Goal: Information Seeking & Learning: Learn about a topic

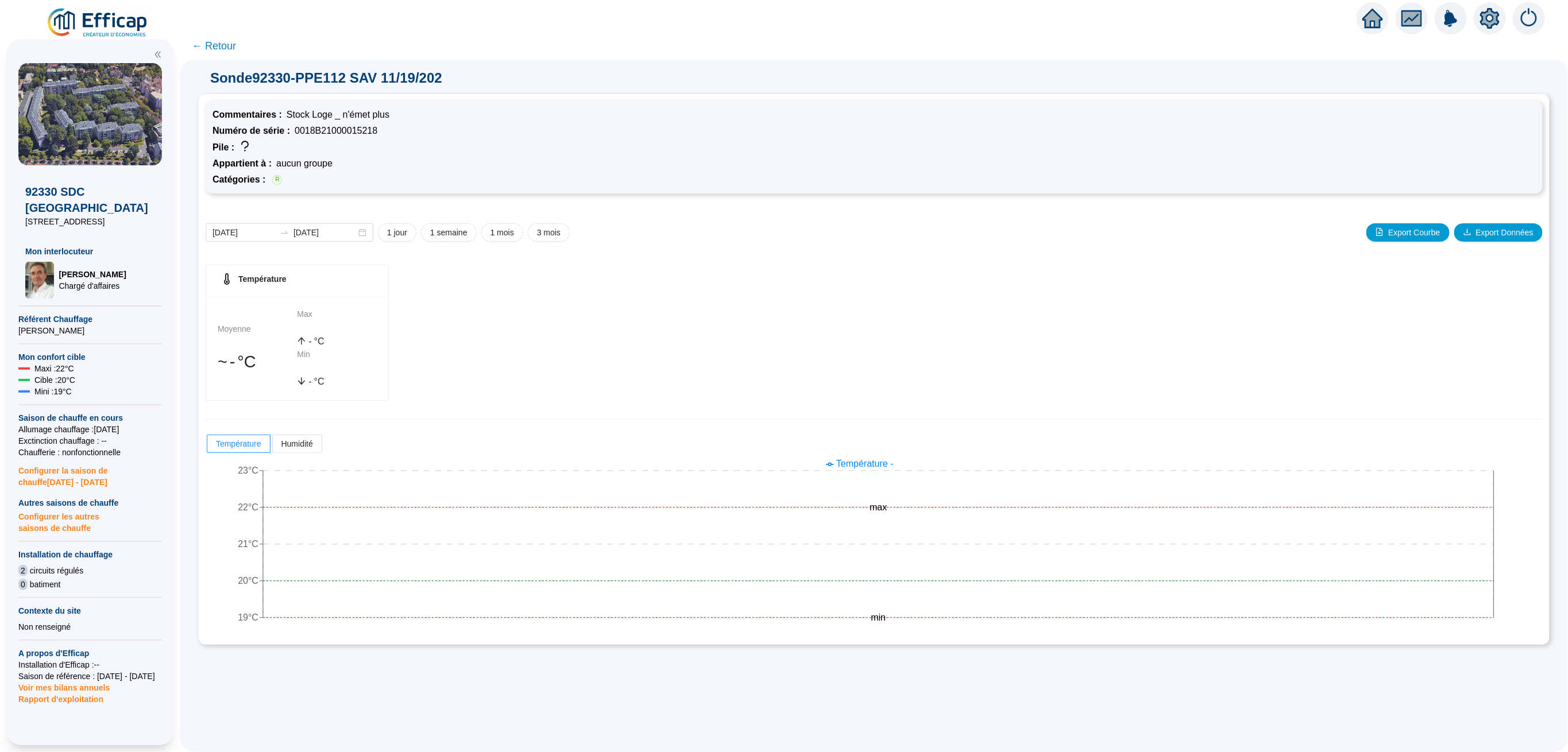
click at [228, 48] on span "← Retour" at bounding box center [213, 46] width 44 height 16
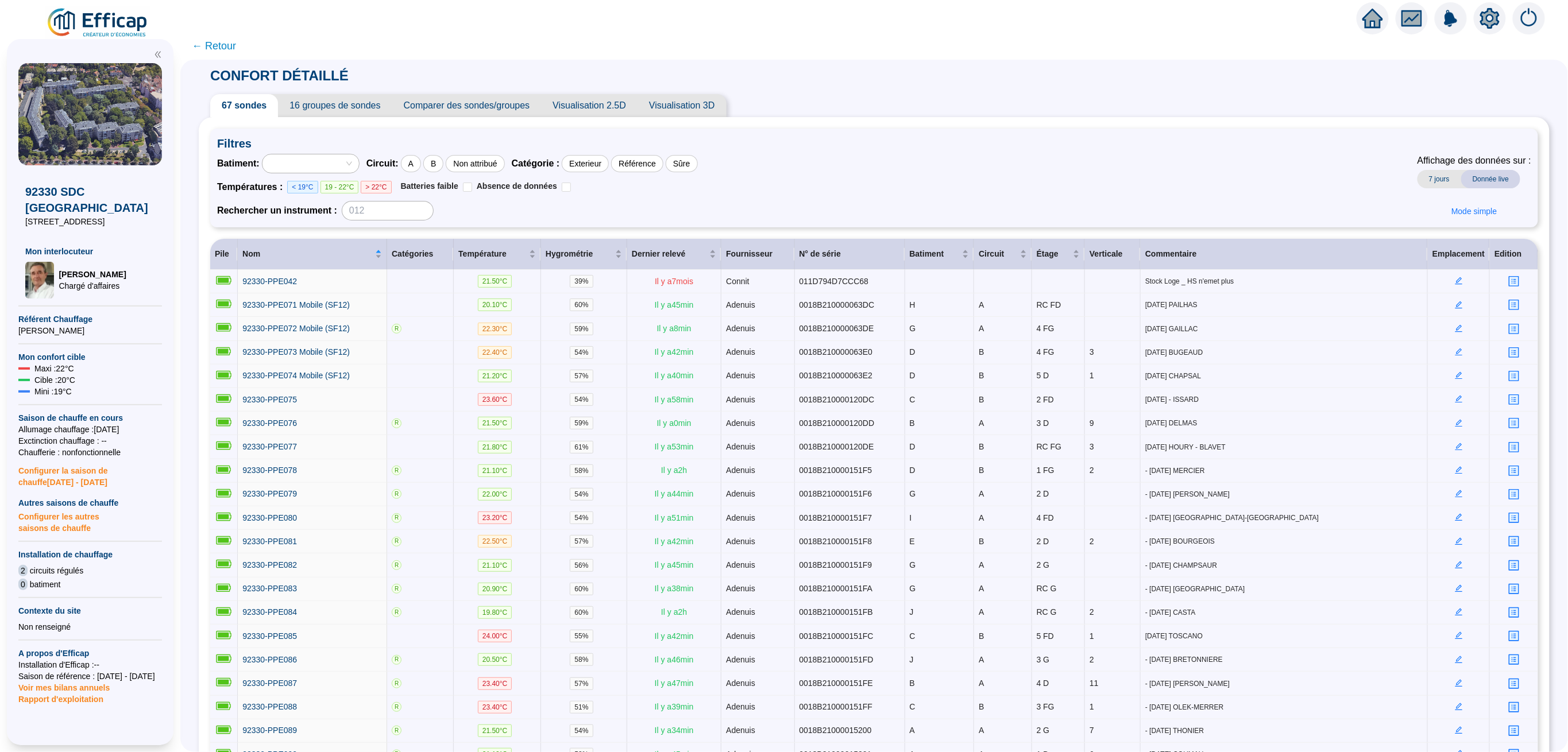
click at [125, 26] on img at bounding box center [97, 23] width 104 height 32
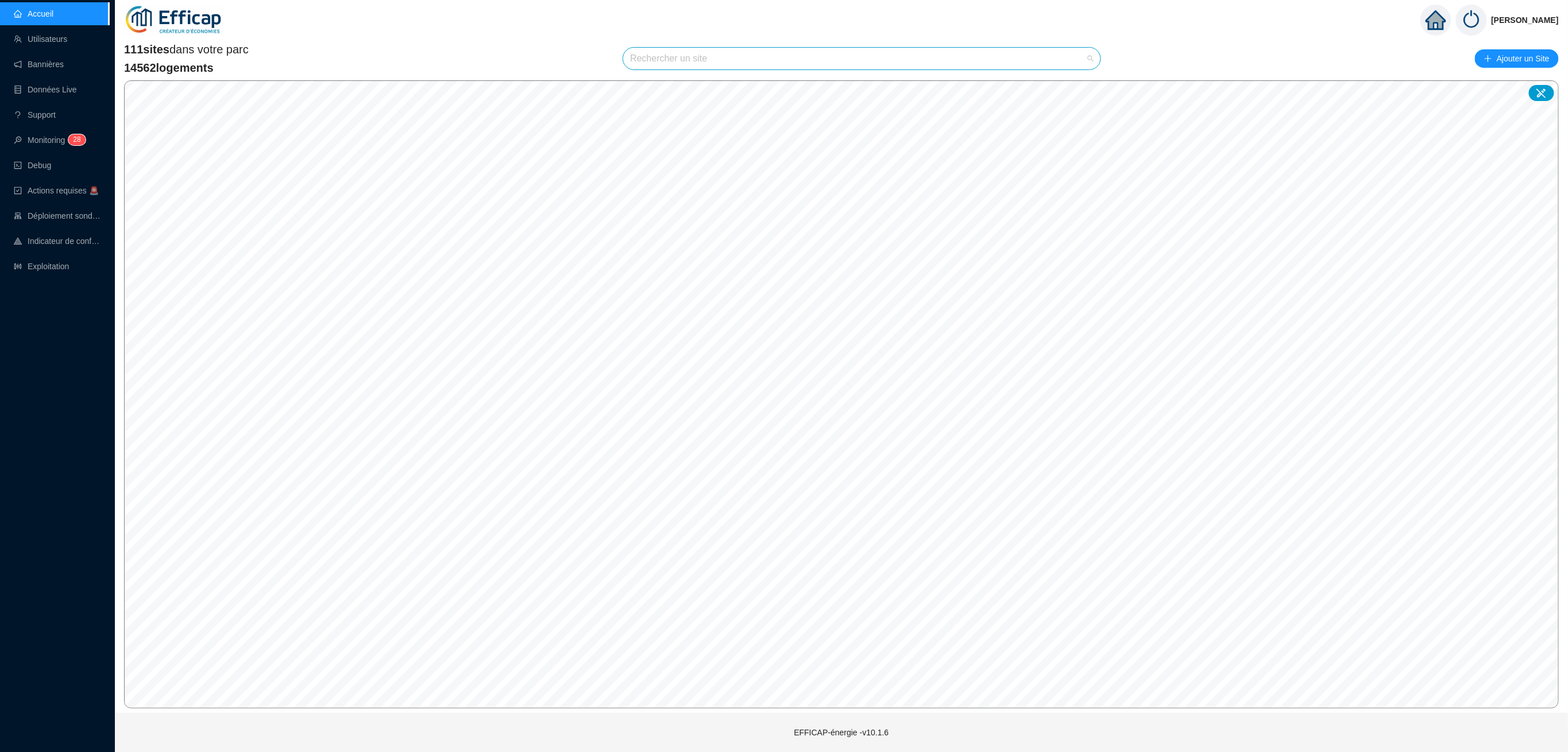
click at [879, 64] on input "search" at bounding box center [856, 59] width 453 height 22
type input "allée de [GEOGRAPHIC_DATA]"
drag, startPoint x: 960, startPoint y: 60, endPoint x: 969, endPoint y: 58, distance: 9.2
click at [960, 60] on span "75019 SDC Allée de Fontainebleau 16-18" at bounding box center [862, 59] width 464 height 22
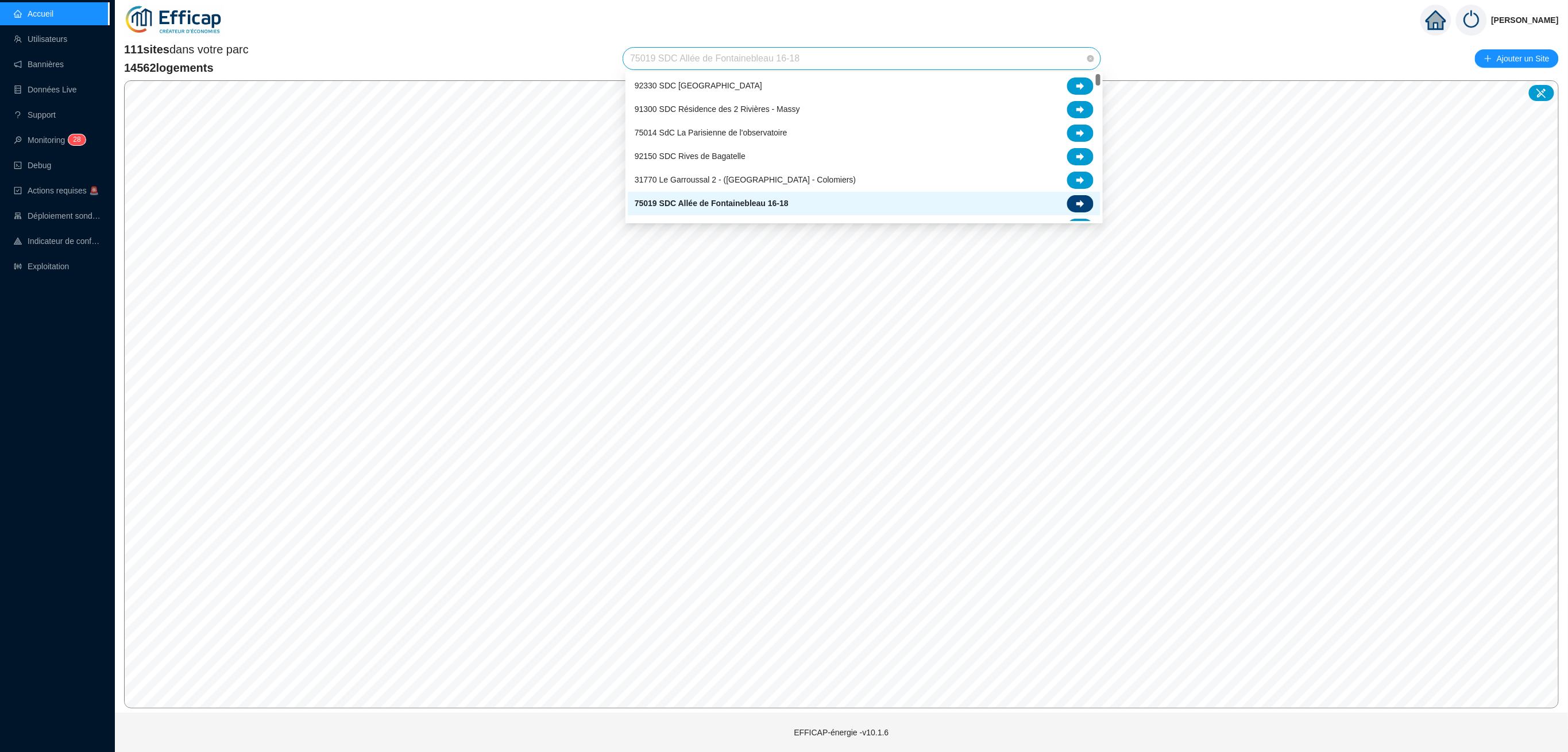
click at [1088, 203] on div at bounding box center [1080, 204] width 26 height 17
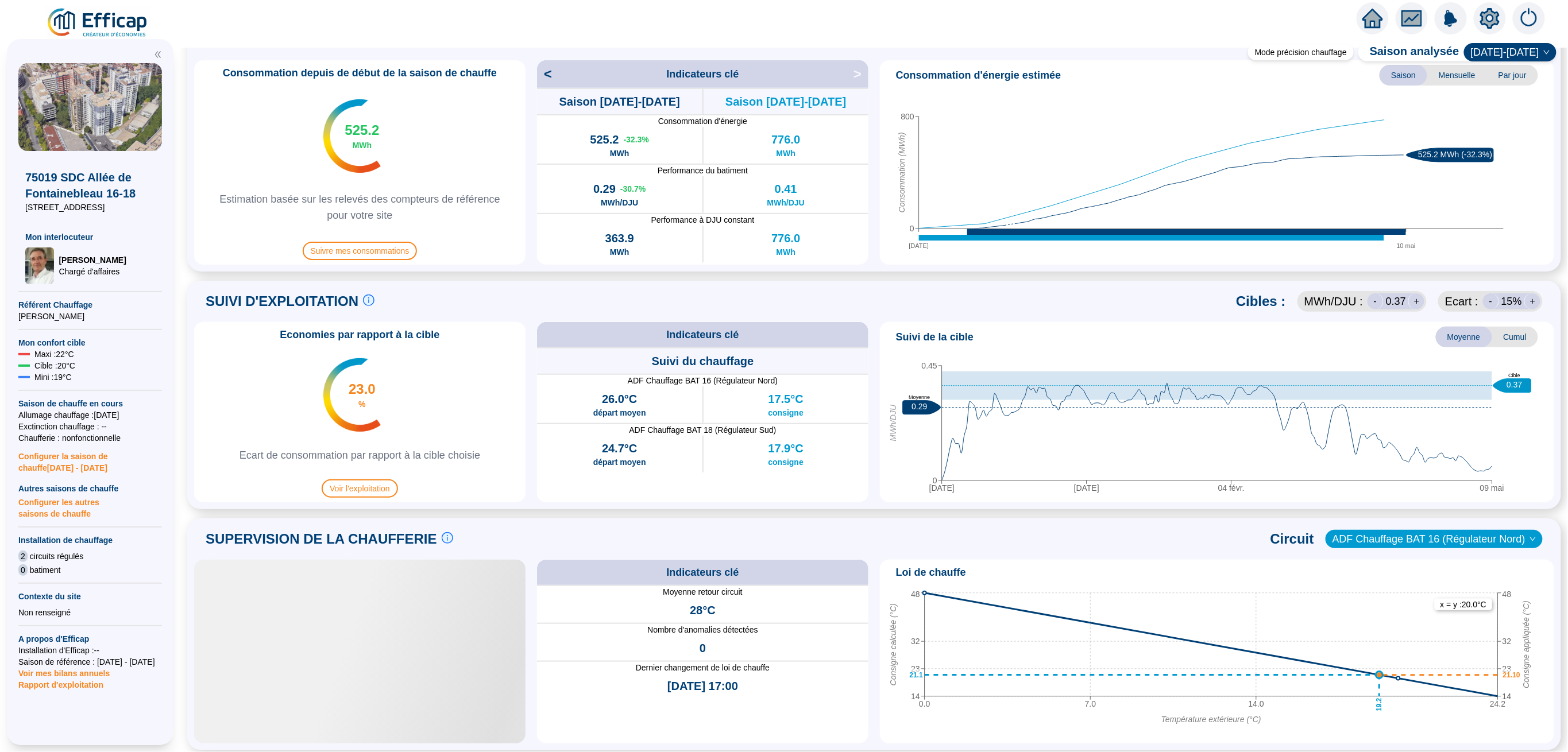
scroll to position [306, 0]
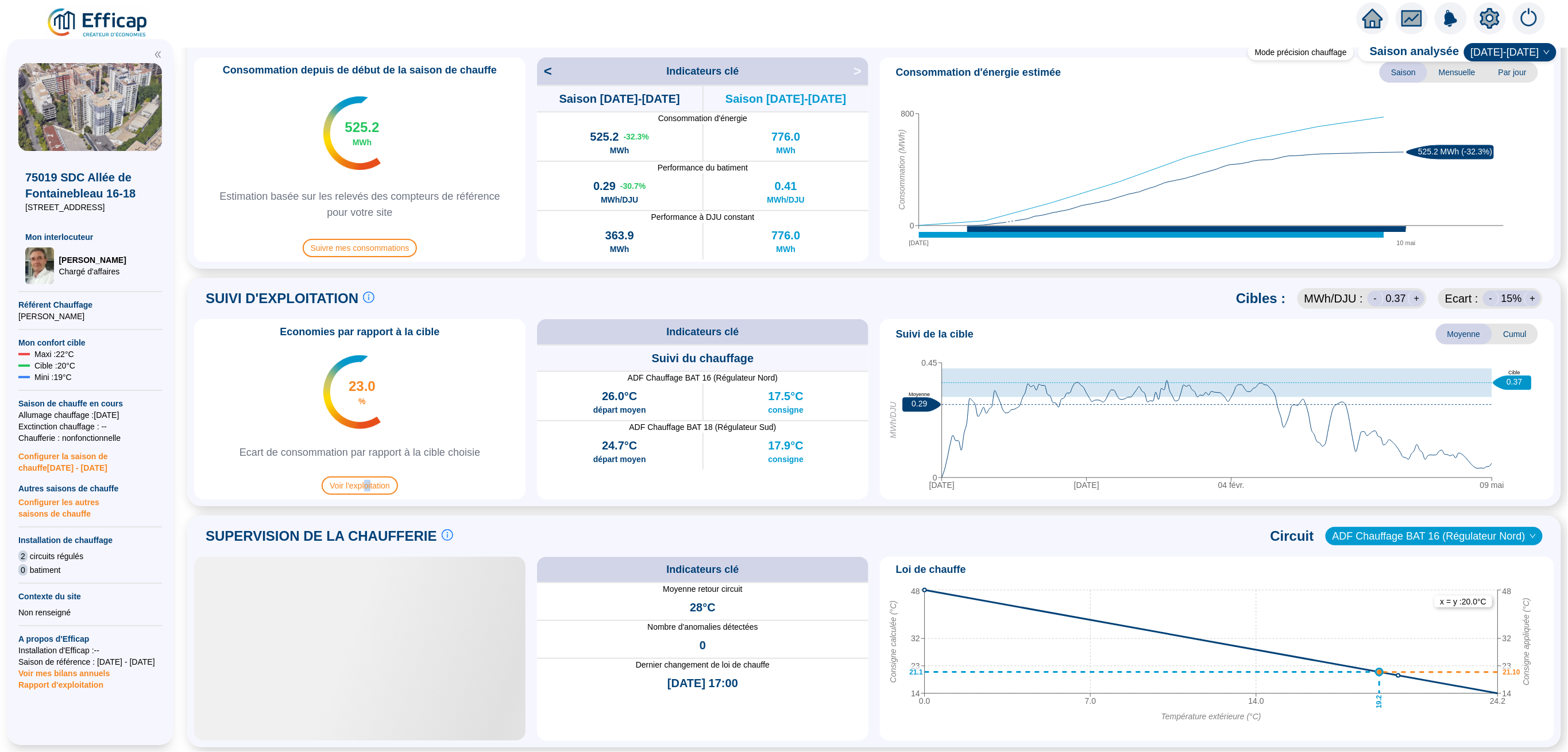
drag, startPoint x: 373, startPoint y: 487, endPoint x: 379, endPoint y: 500, distance: 14.3
click at [379, 500] on div "SUIVI D'EXPLOITATION Le suivi d'exploitation est un facteur clé de réussite pou…" at bounding box center [874, 392] width 1374 height 229
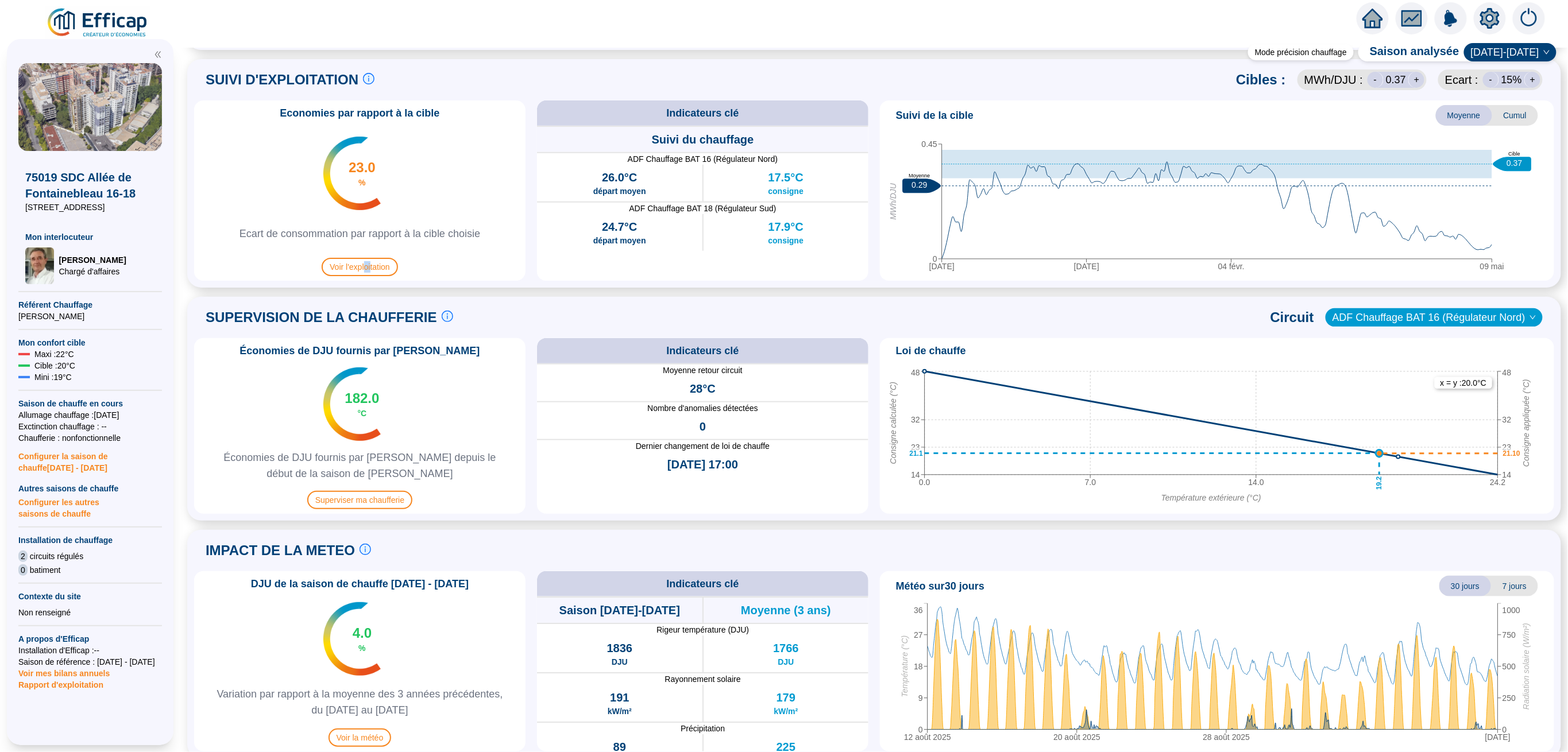
scroll to position [536, 0]
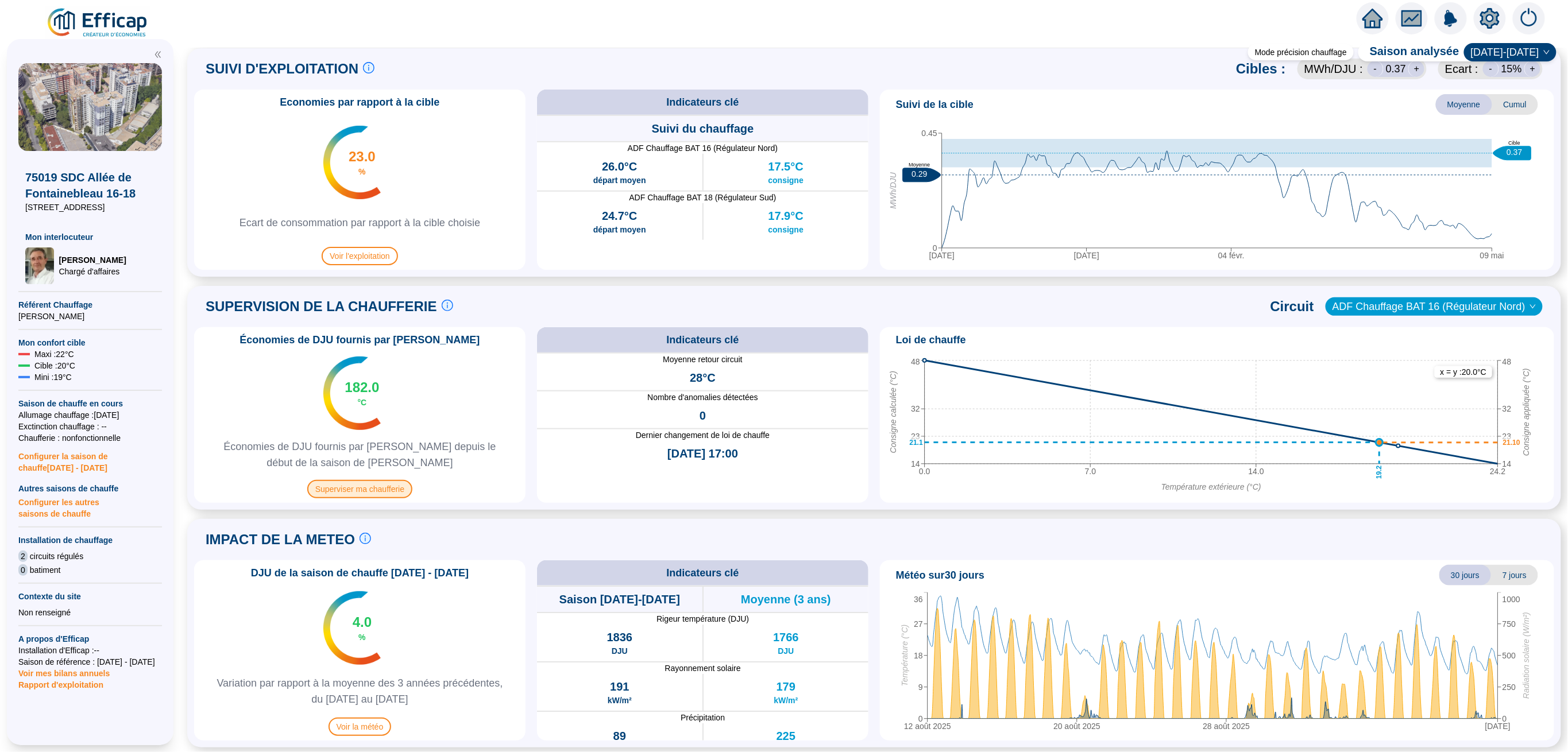
click at [370, 493] on span "Superviser ma chaufferie" at bounding box center [359, 489] width 105 height 18
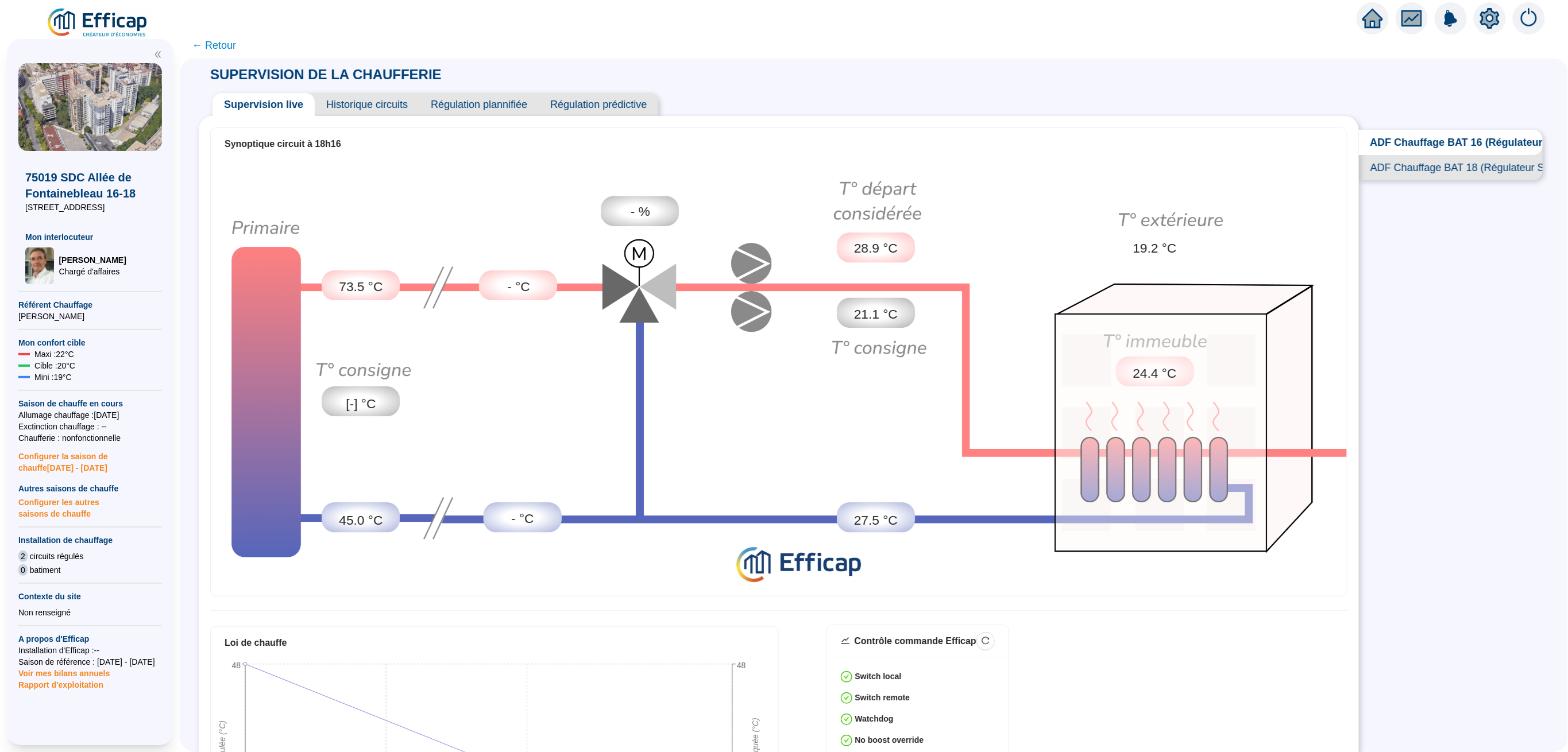
click at [1493, 21] on icon "setting" at bounding box center [1490, 18] width 20 height 18
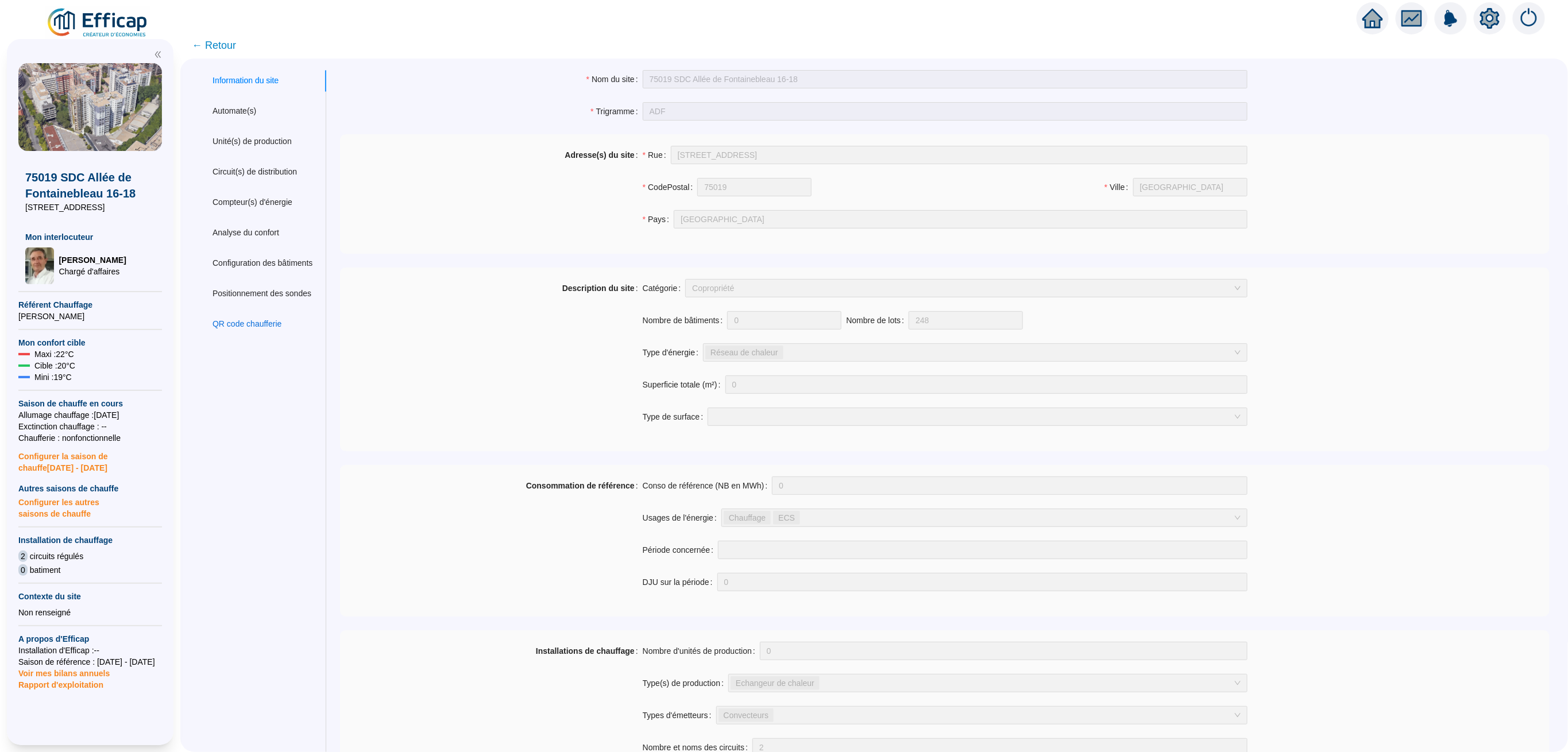
click at [275, 322] on div "QR code chaufferie" at bounding box center [247, 323] width 69 height 12
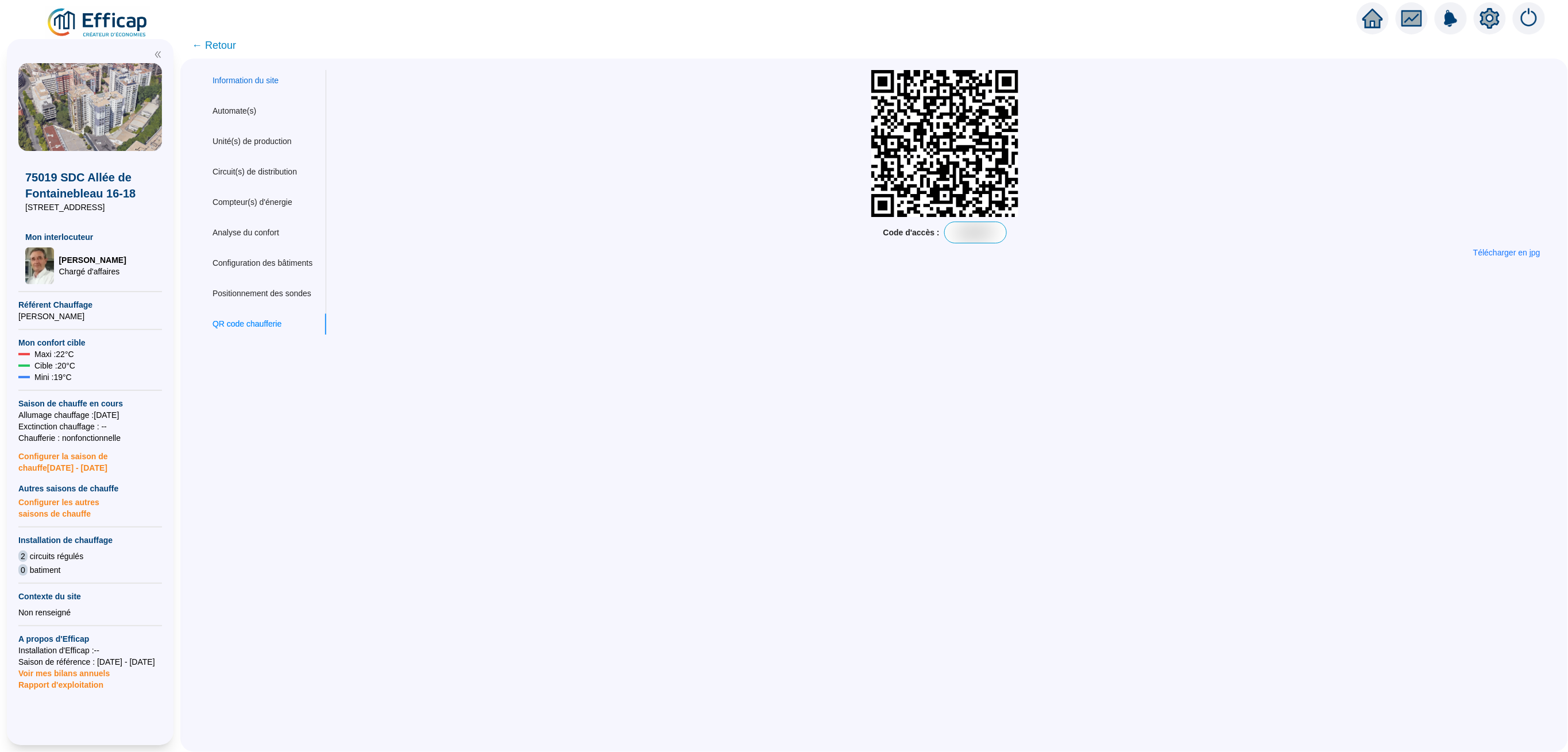
click at [273, 80] on div "Information du site" at bounding box center [246, 80] width 66 height 12
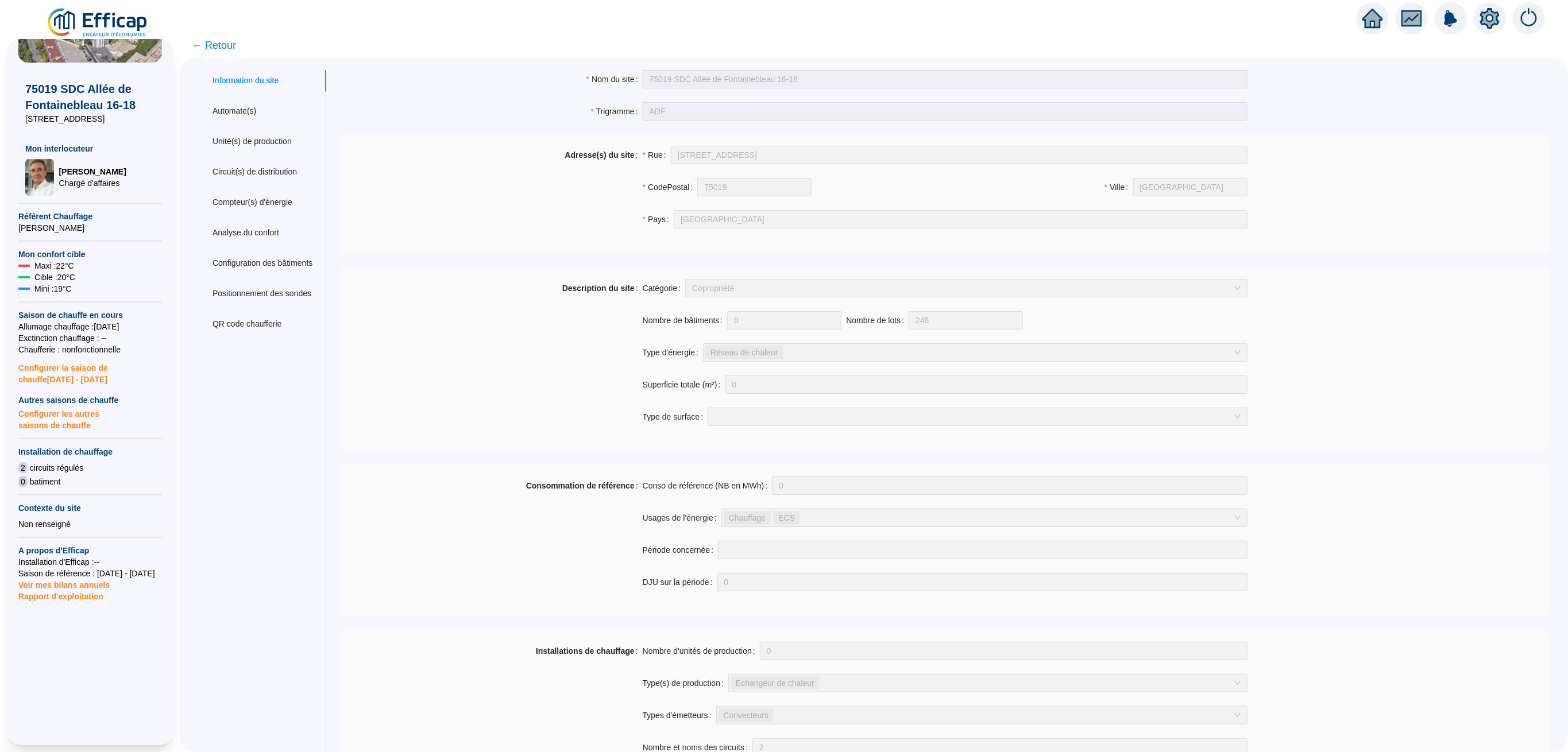
scroll to position [90, 0]
click at [217, 42] on span "← Retour" at bounding box center [213, 45] width 44 height 16
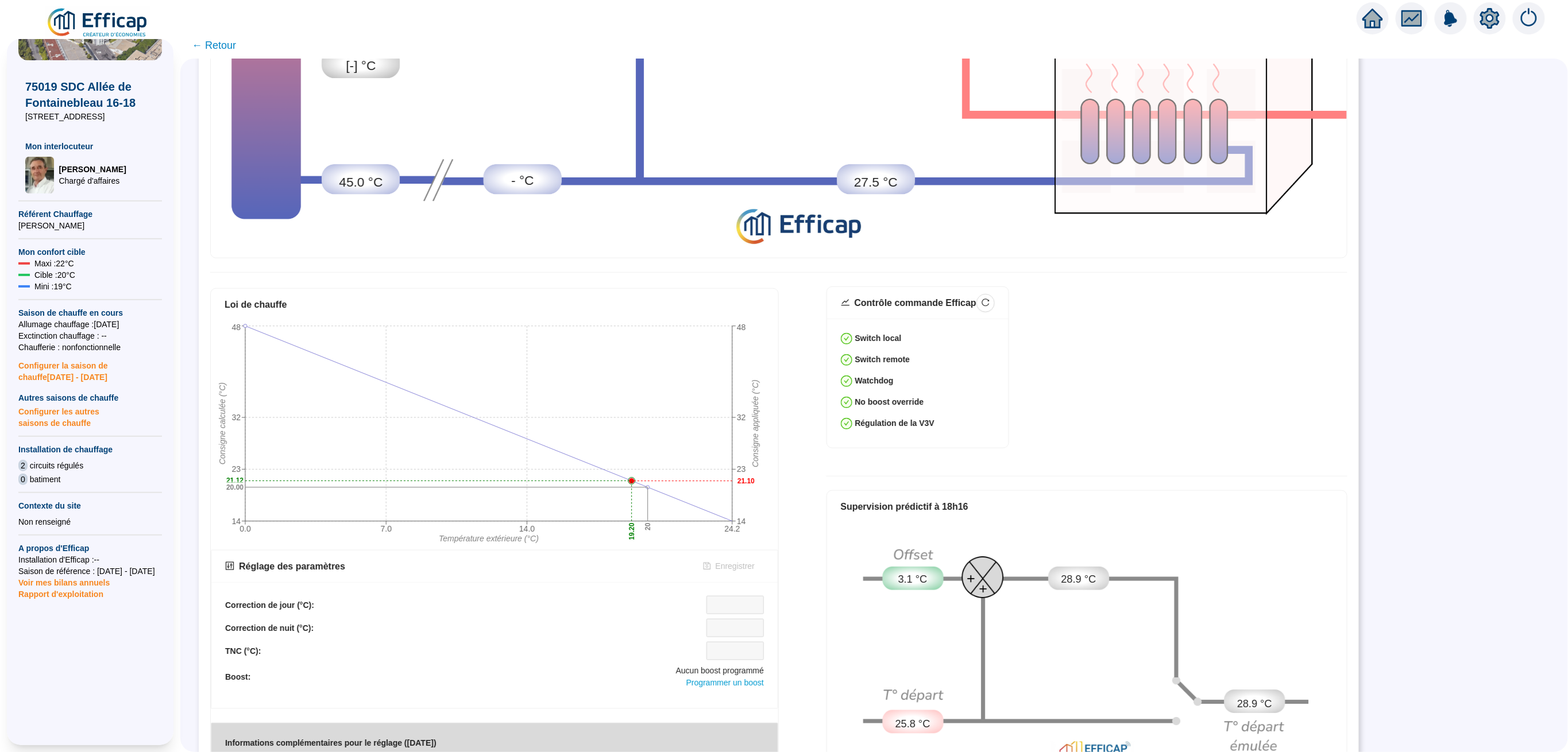
scroll to position [383, 0]
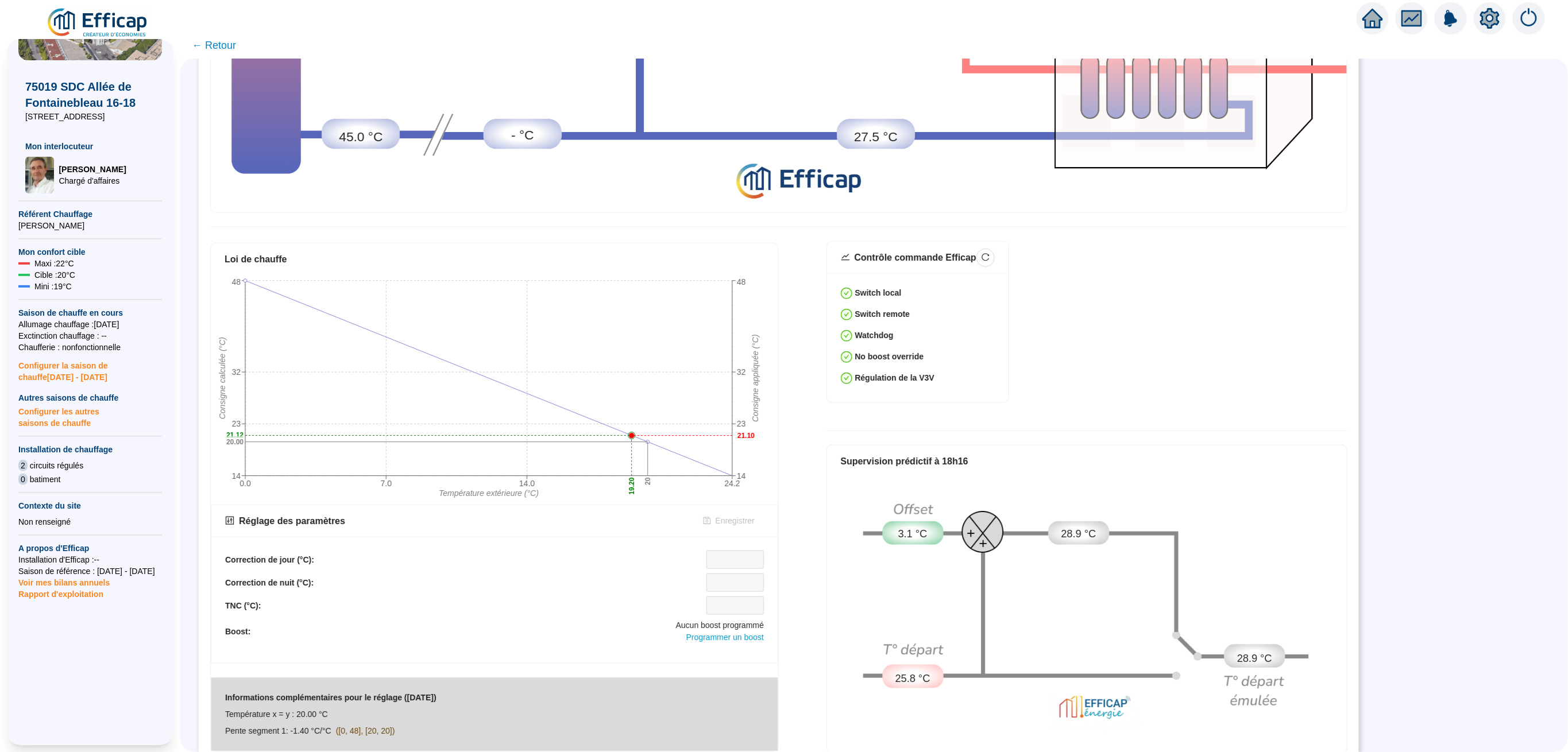
click at [73, 593] on span "Rapport d'exploitation" at bounding box center [90, 594] width 143 height 11
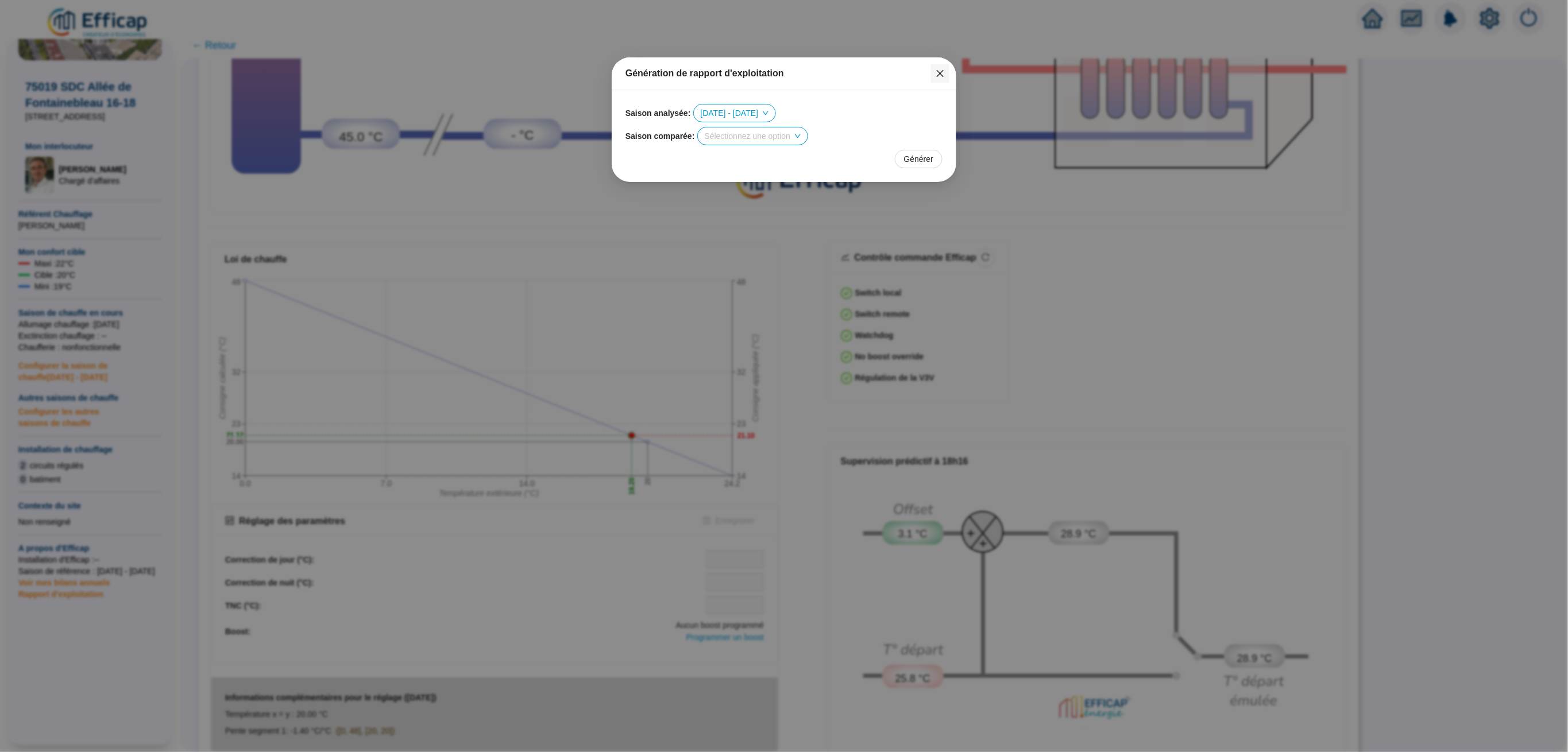
click at [942, 76] on icon "close" at bounding box center [940, 73] width 9 height 9
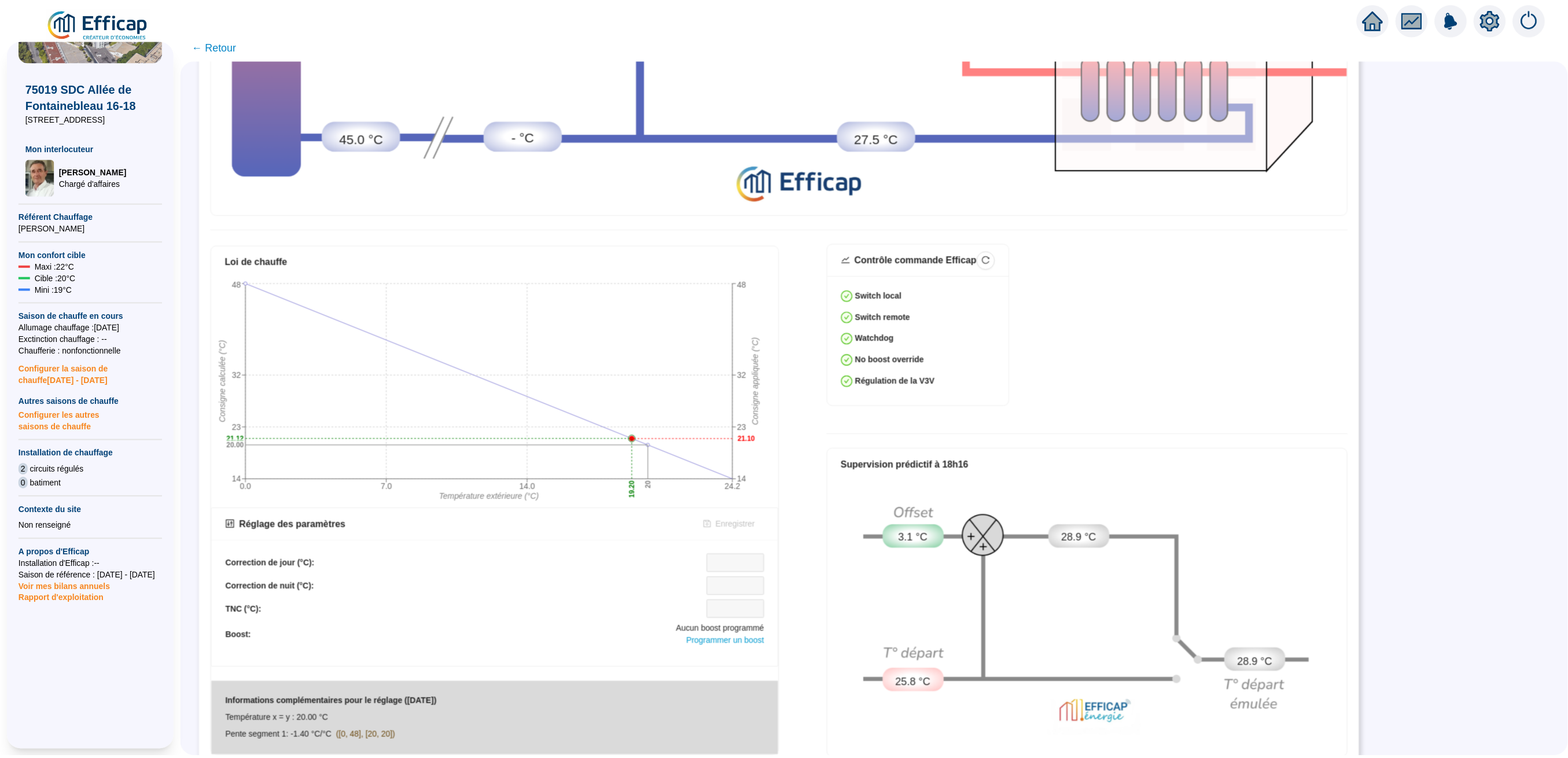
scroll to position [0, 0]
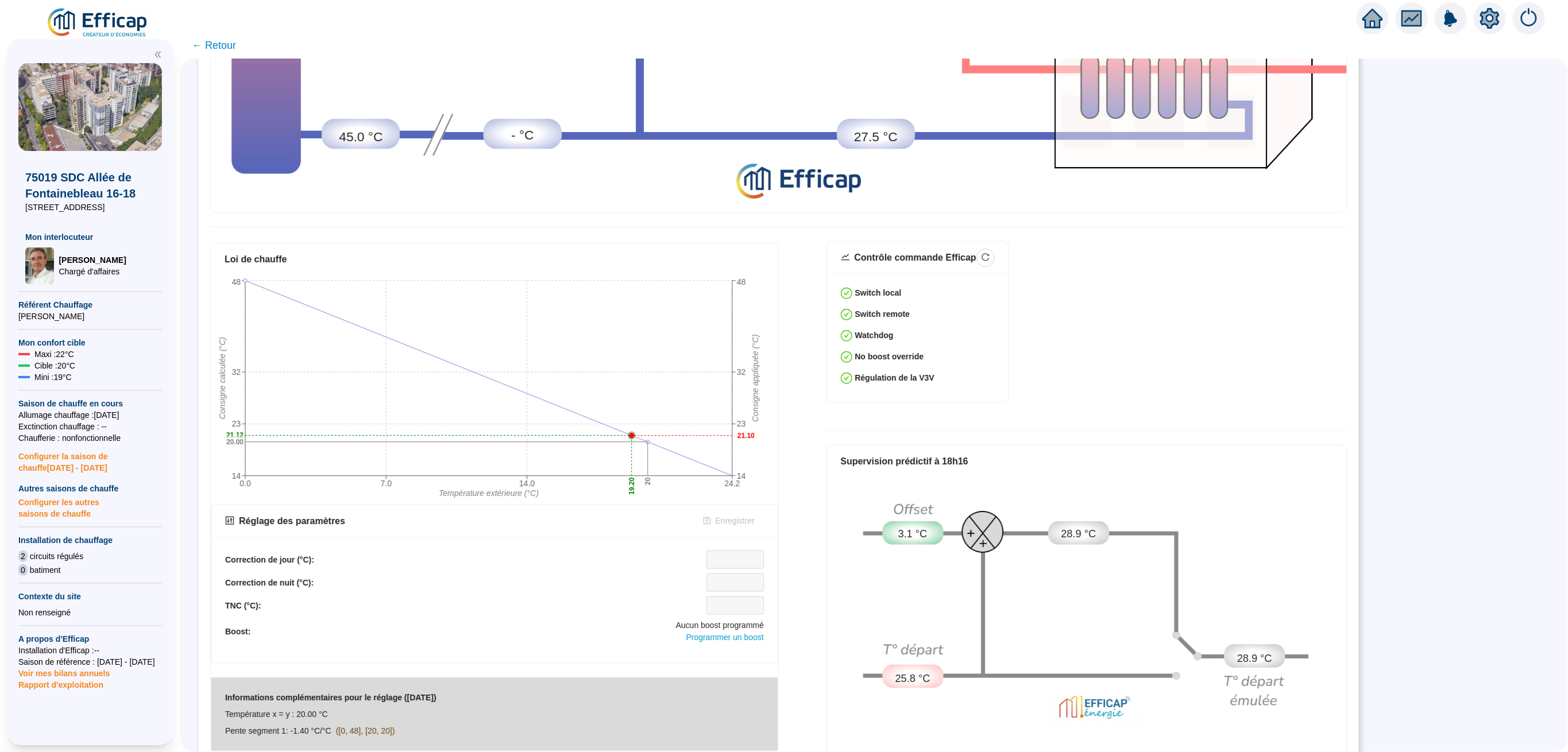
click at [236, 44] on span "← Retour" at bounding box center [213, 45] width 44 height 16
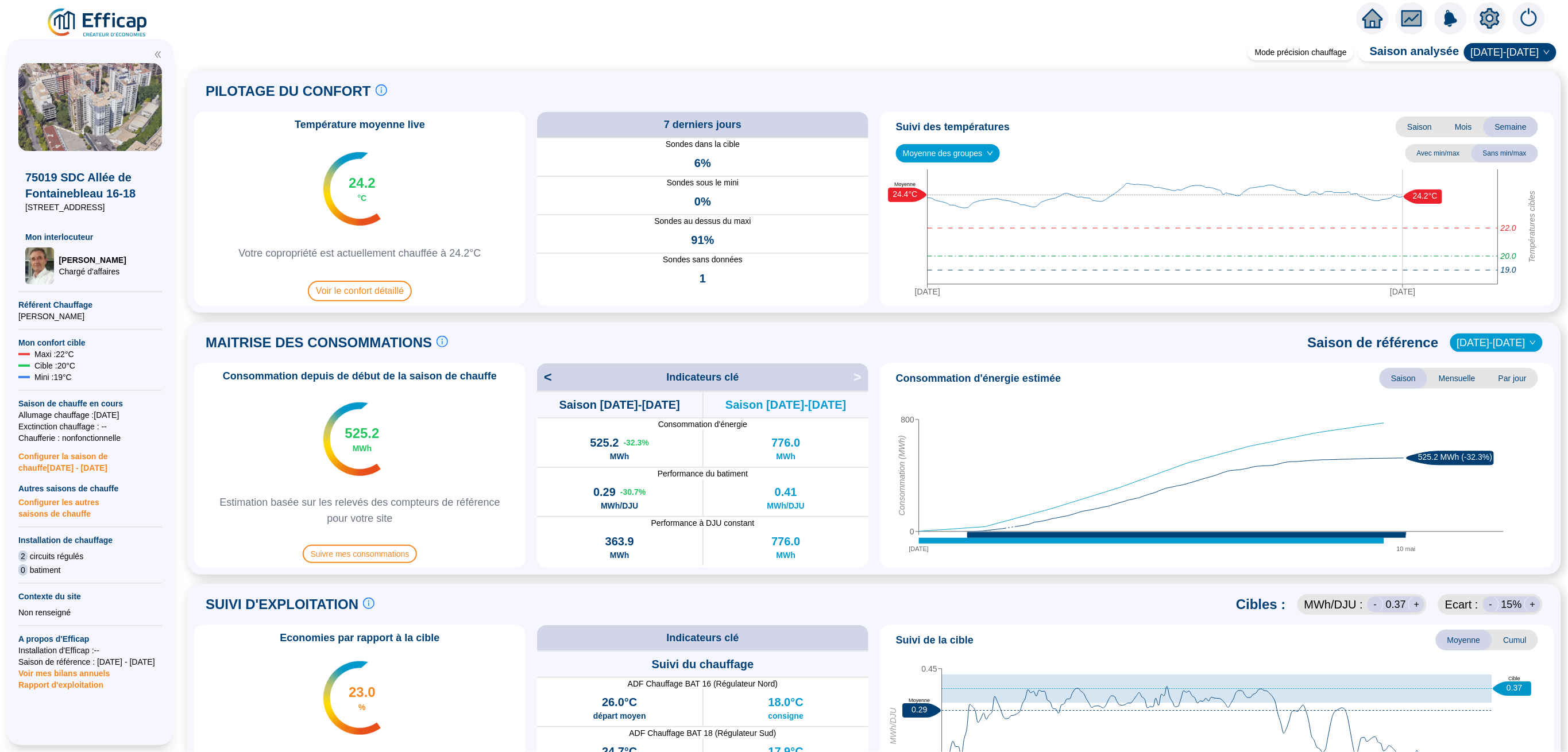
click at [1406, 18] on icon "fund" at bounding box center [1412, 18] width 17 height 13
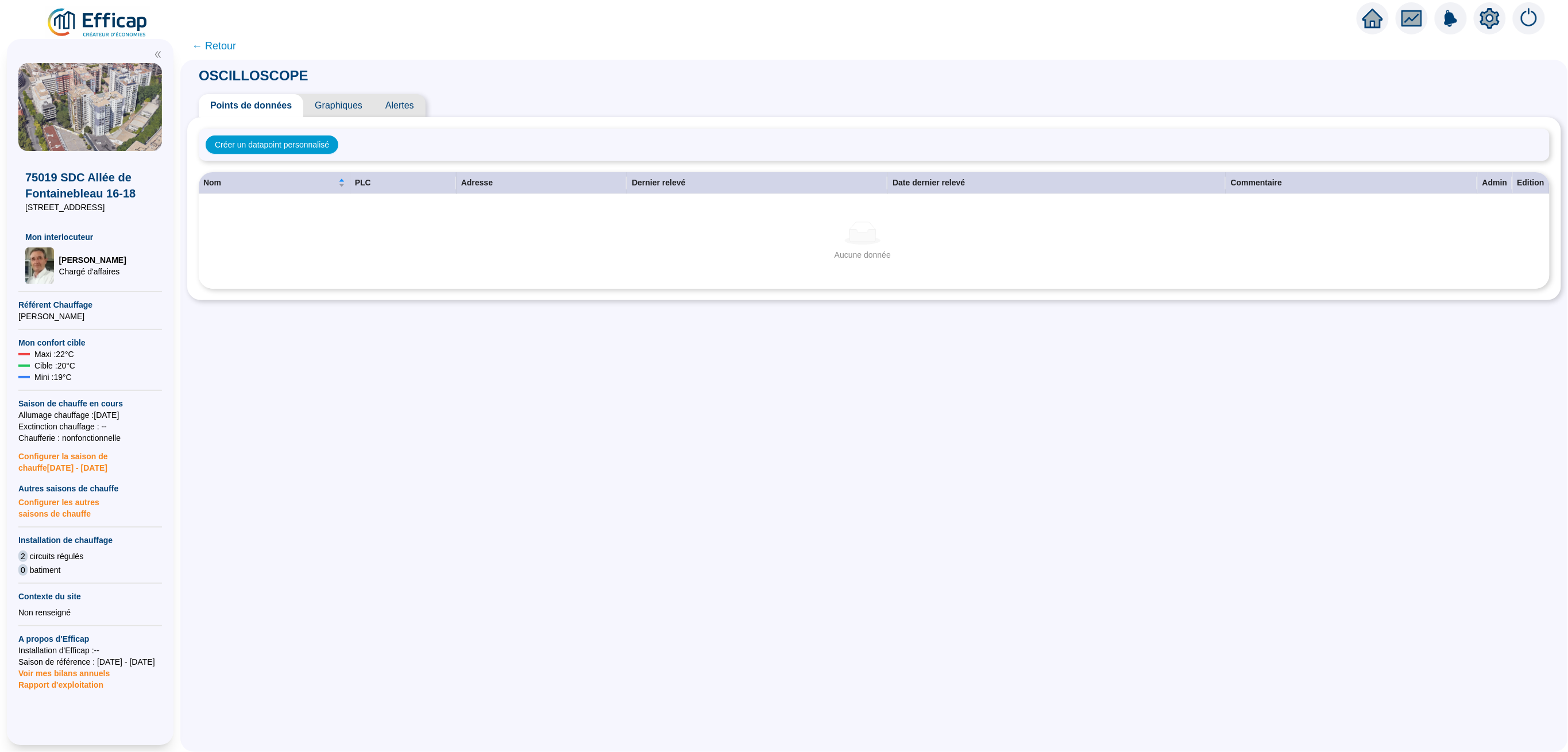
click at [342, 104] on span "Graphiques" at bounding box center [338, 106] width 71 height 23
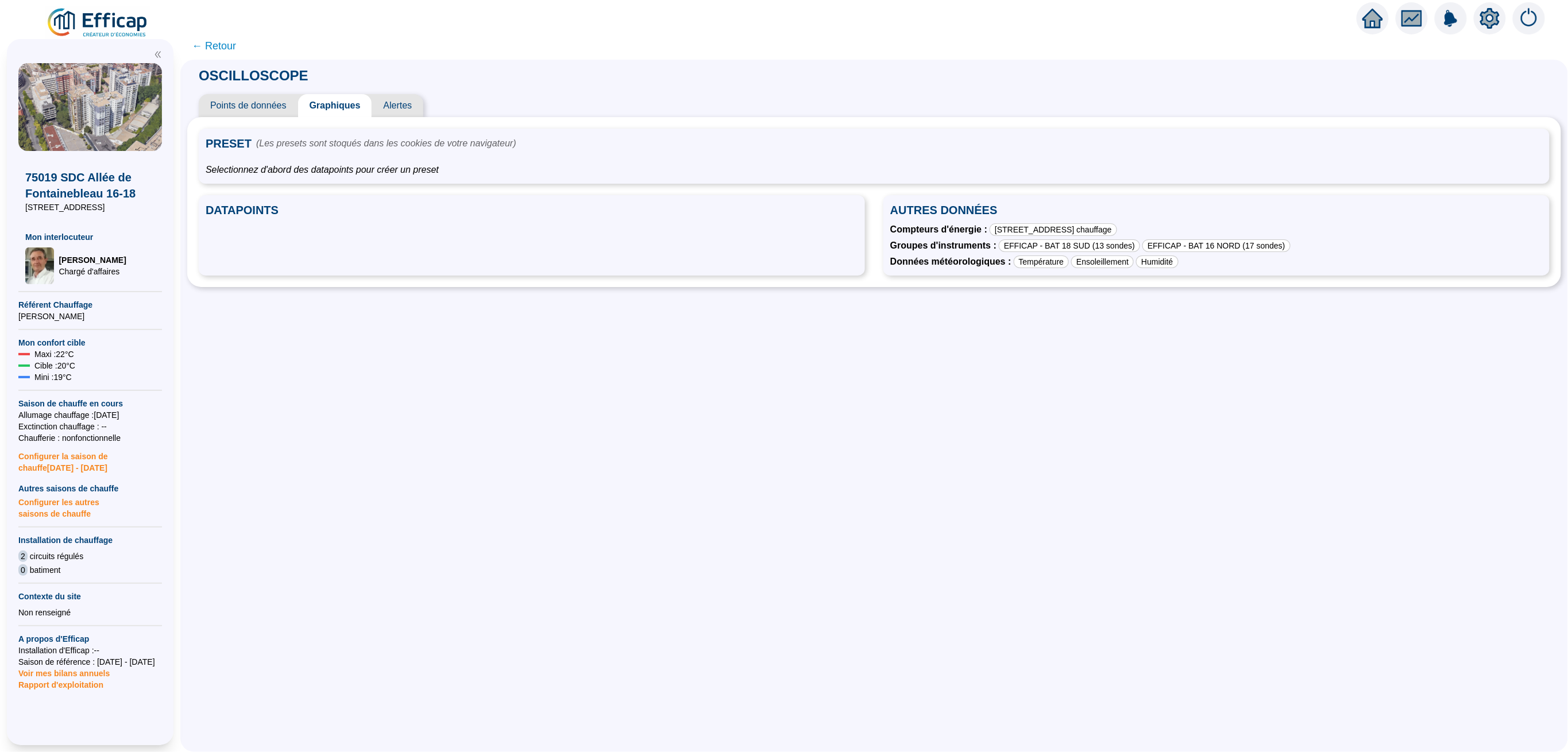
click at [417, 108] on span "Alertes" at bounding box center [397, 106] width 52 height 23
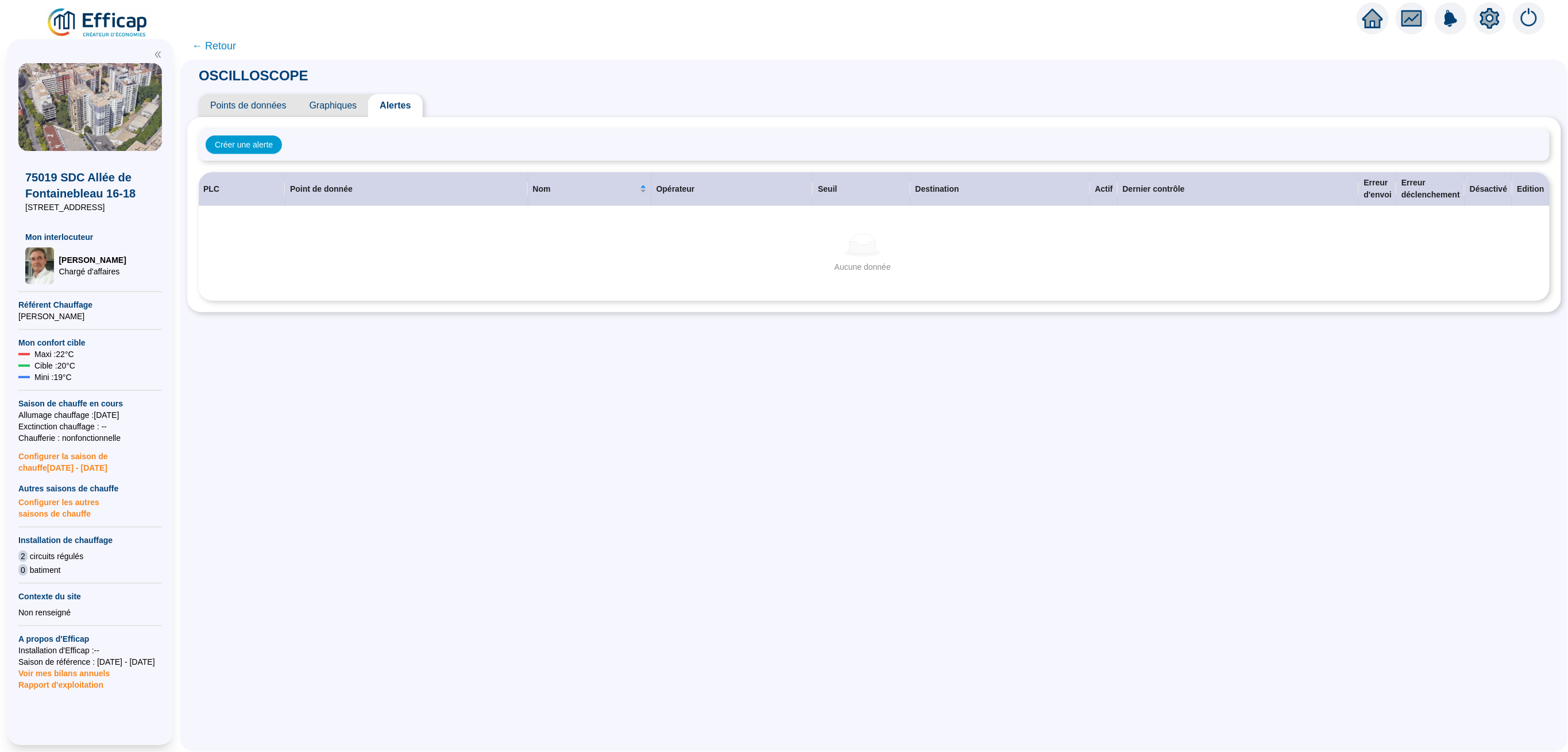
click at [277, 108] on span "Points de données" at bounding box center [248, 106] width 99 height 23
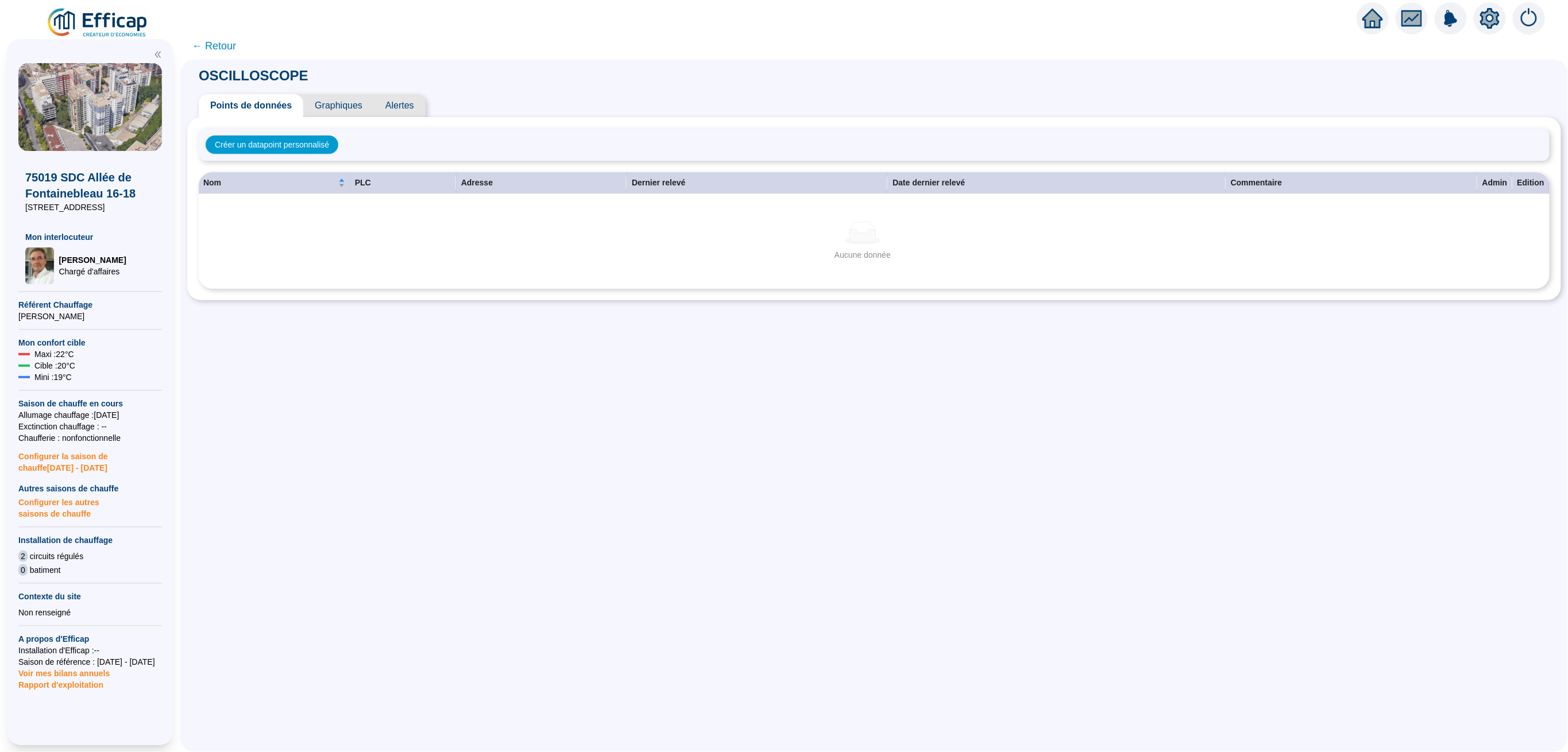
click at [1377, 20] on icon "home" at bounding box center [1372, 18] width 20 height 16
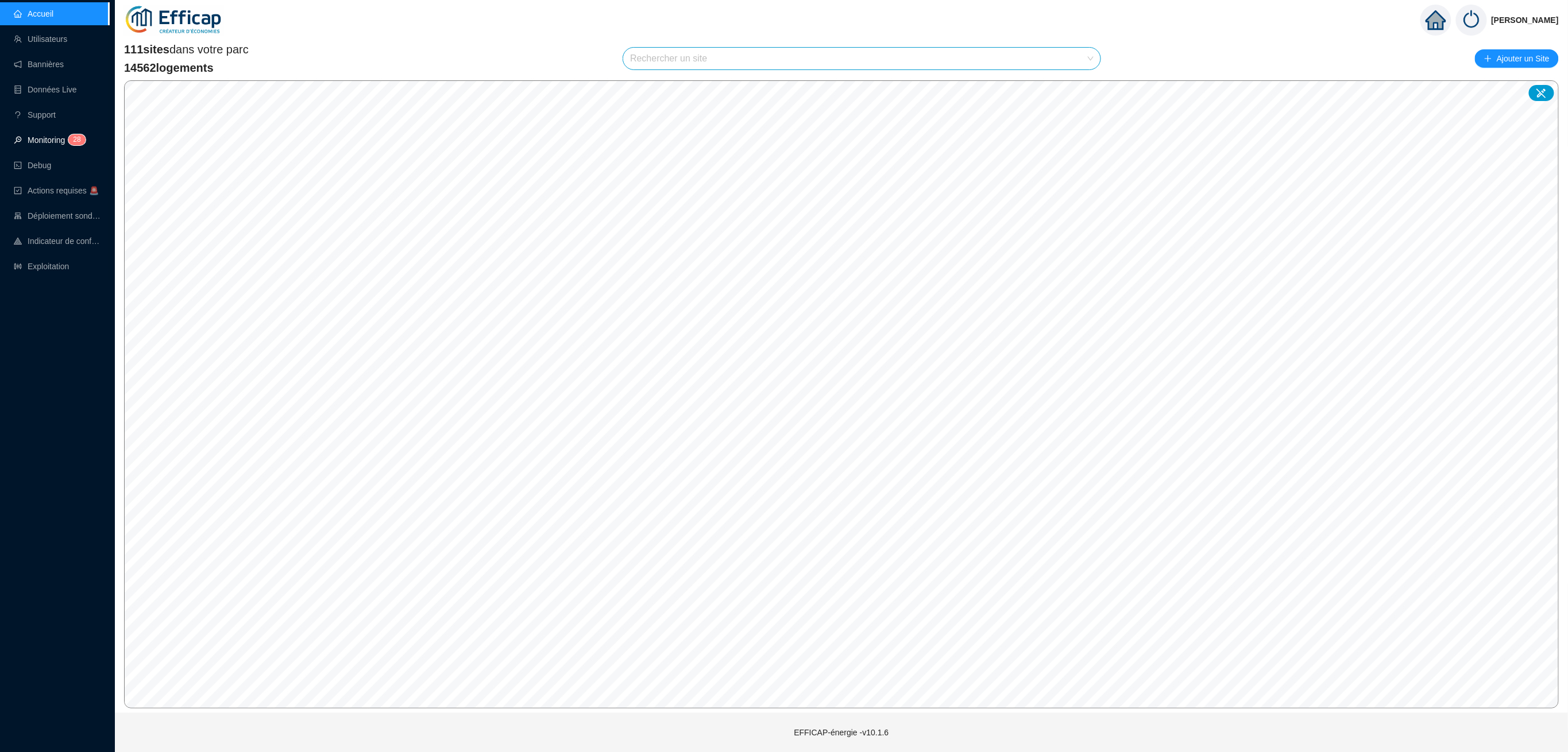
click at [40, 136] on link "Monitoring 2 8" at bounding box center [48, 140] width 68 height 9
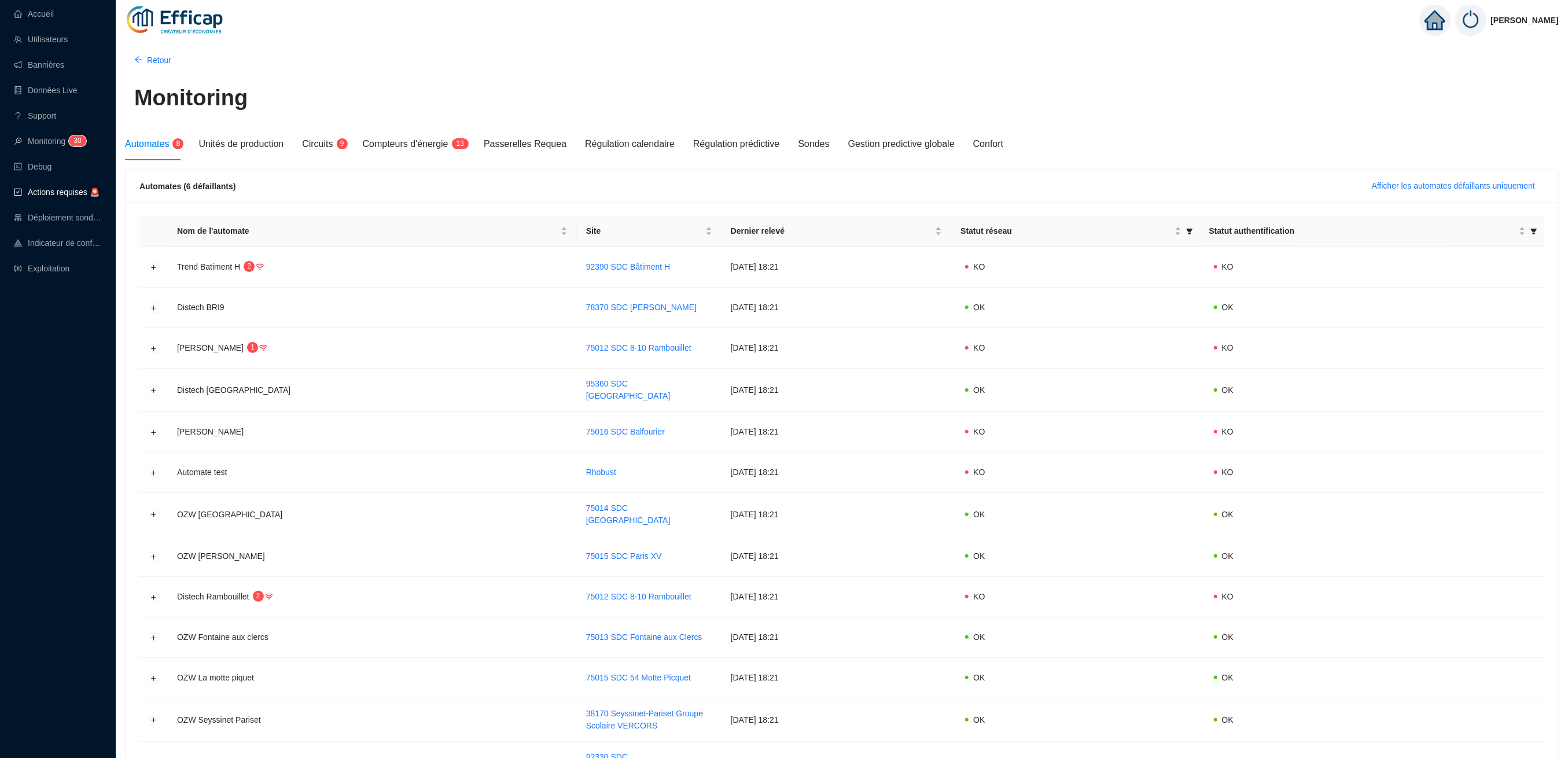
click at [60, 185] on span "Actions requises 🚨" at bounding box center [58, 192] width 87 height 23
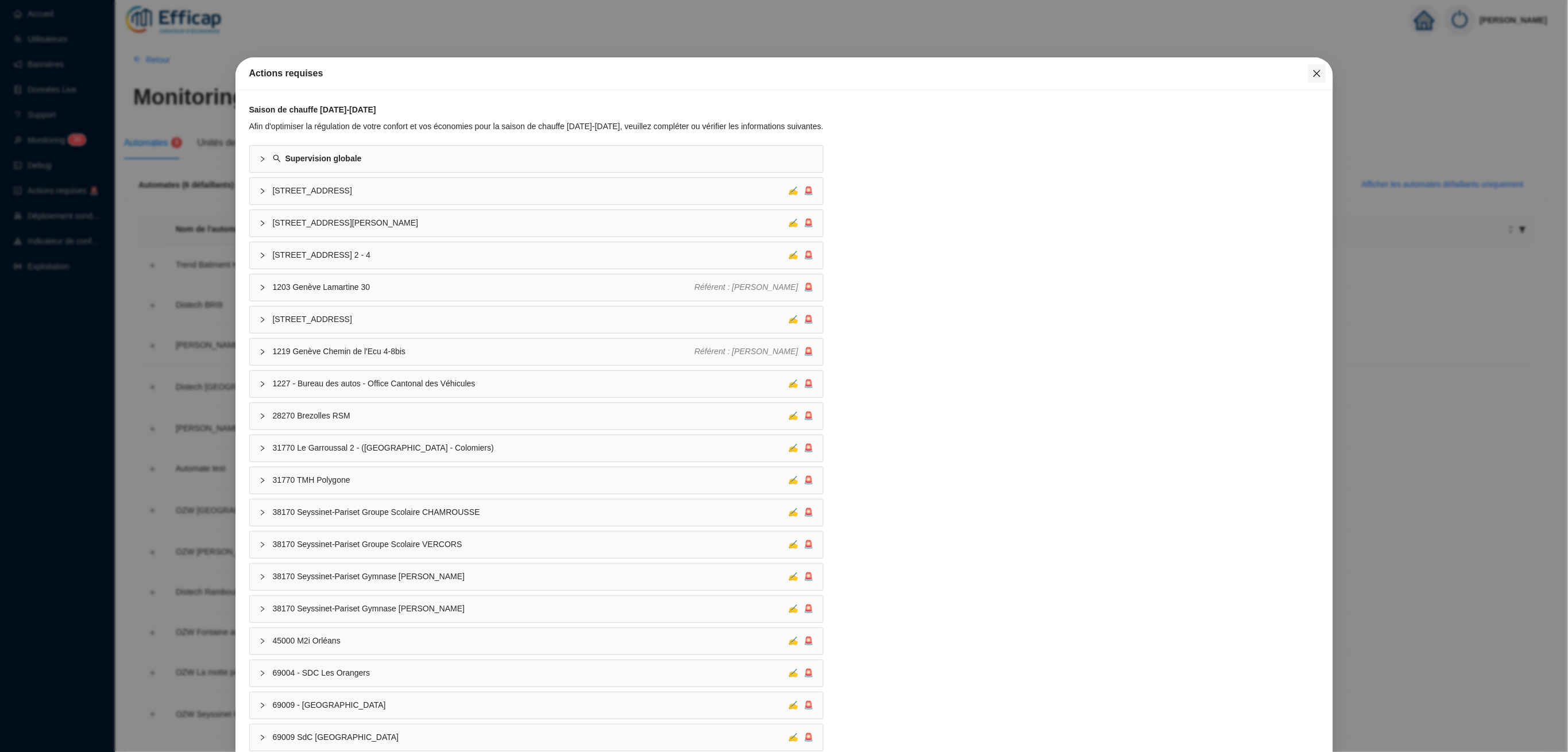
click at [1308, 70] on span "Fermer" at bounding box center [1317, 73] width 18 height 9
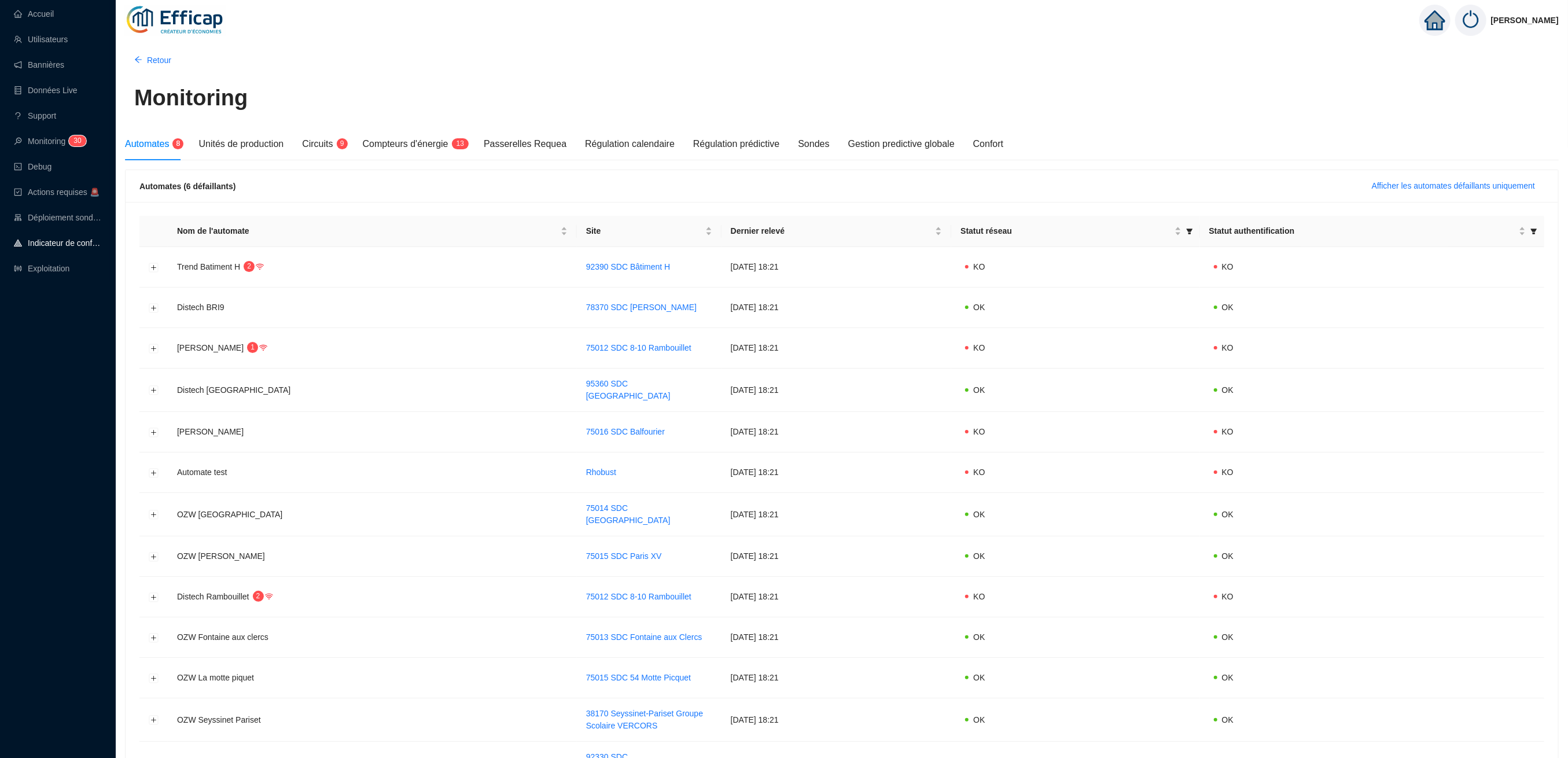
click at [66, 238] on link "Indicateur de confort" at bounding box center [58, 243] width 88 height 9
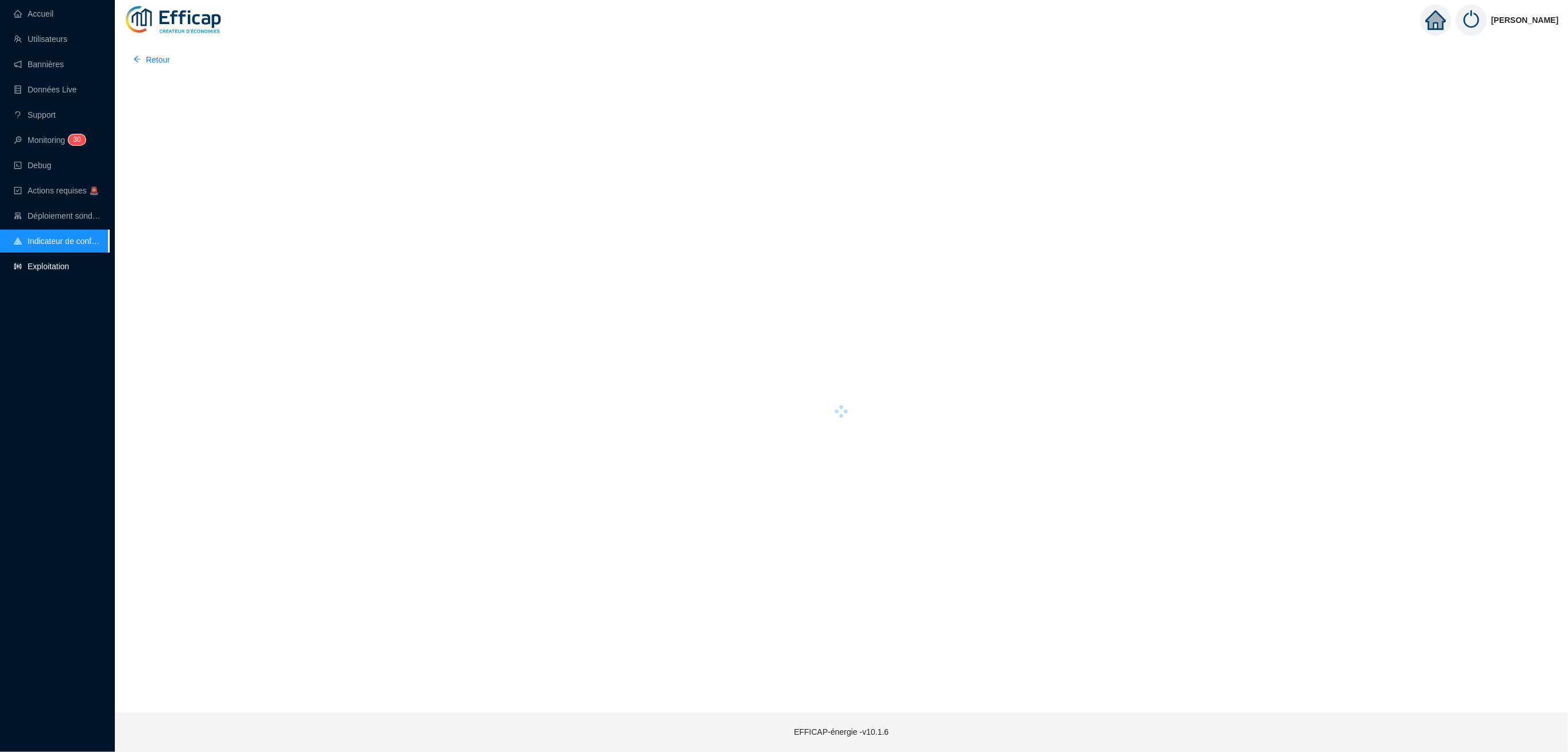
click at [59, 262] on link "Exploitation" at bounding box center [41, 266] width 55 height 9
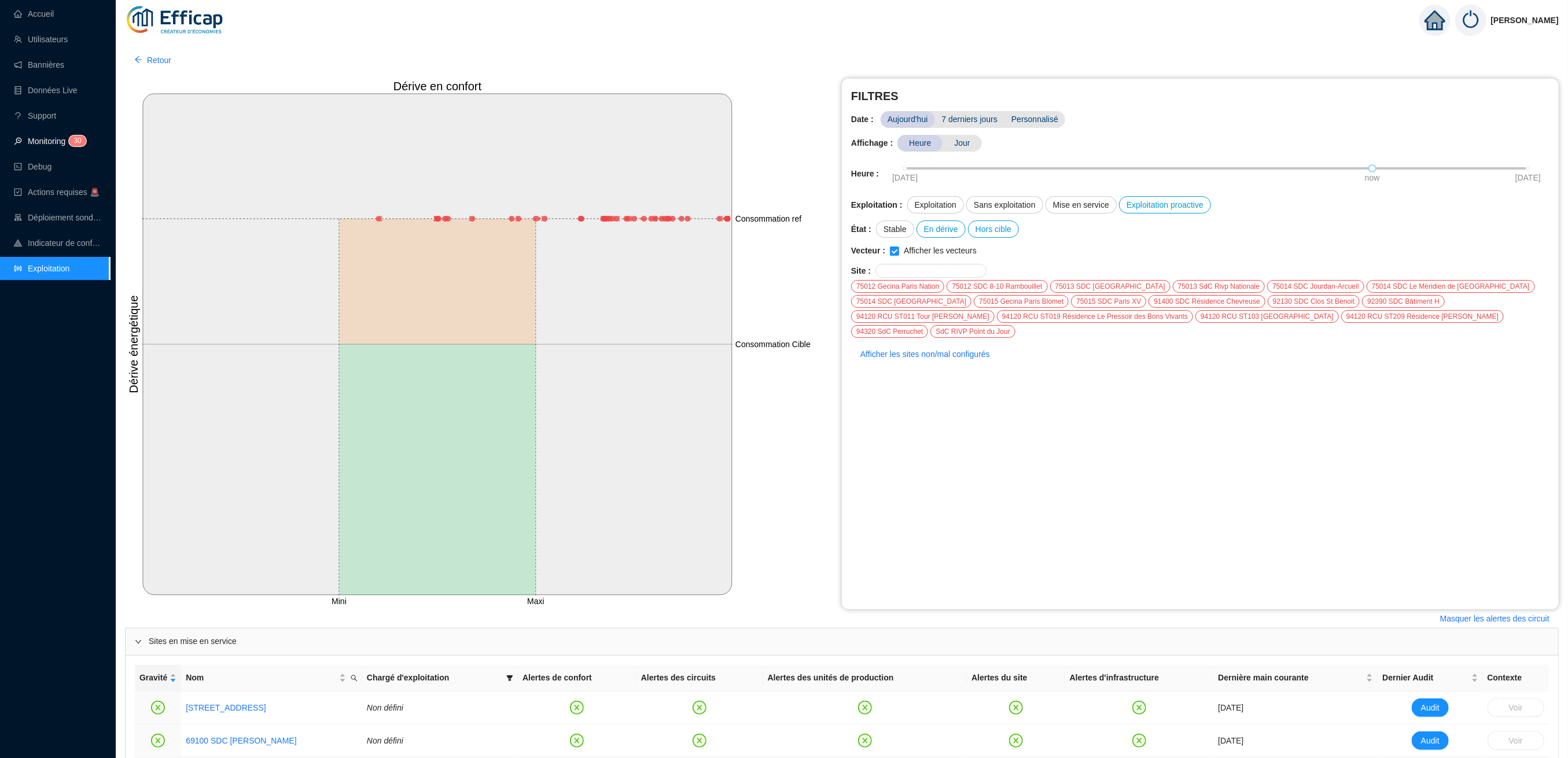
click at [44, 139] on link "Monitoring 3 0" at bounding box center [48, 141] width 69 height 9
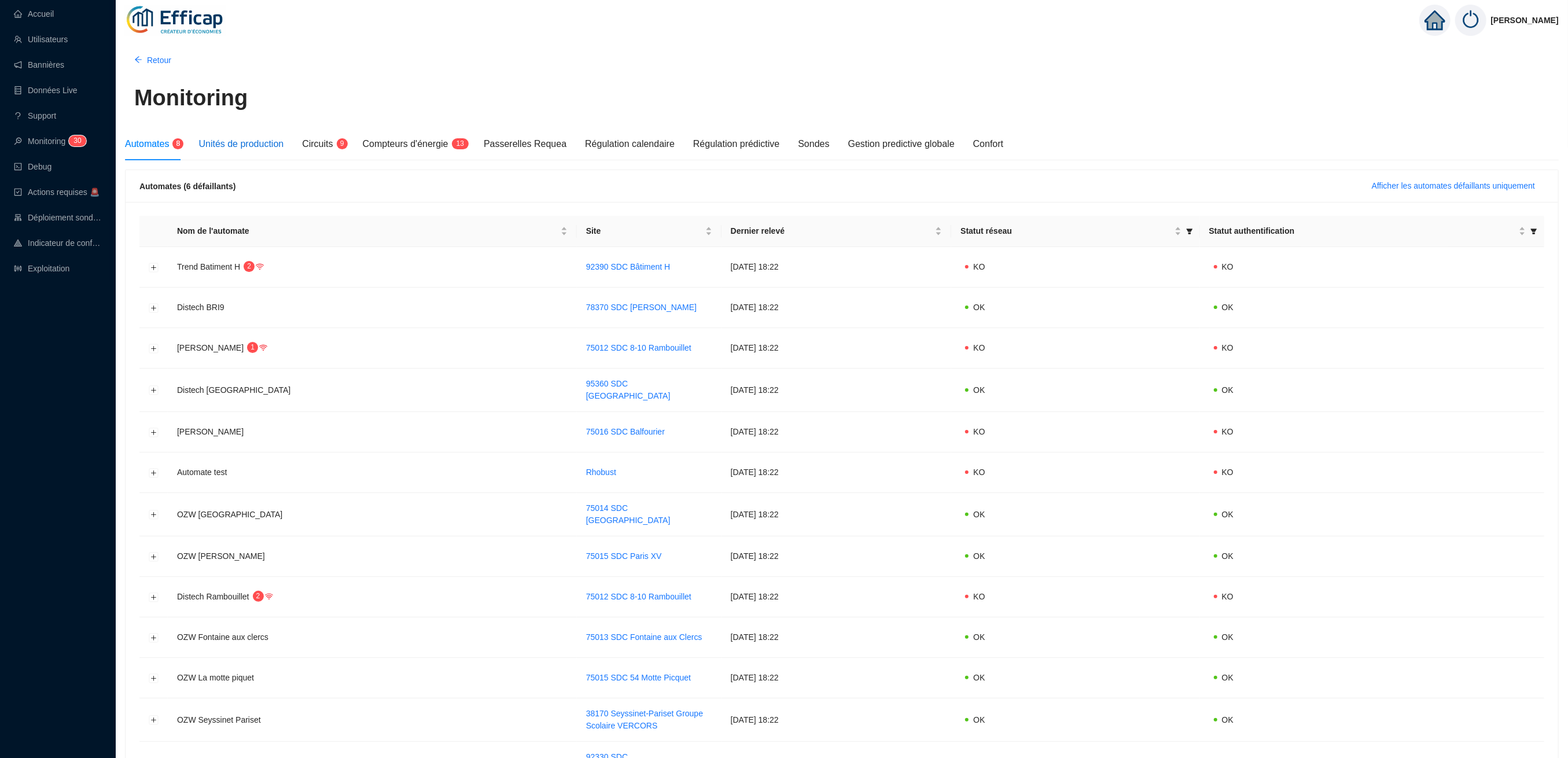
click at [234, 149] on span "Unités de production" at bounding box center [241, 143] width 85 height 10
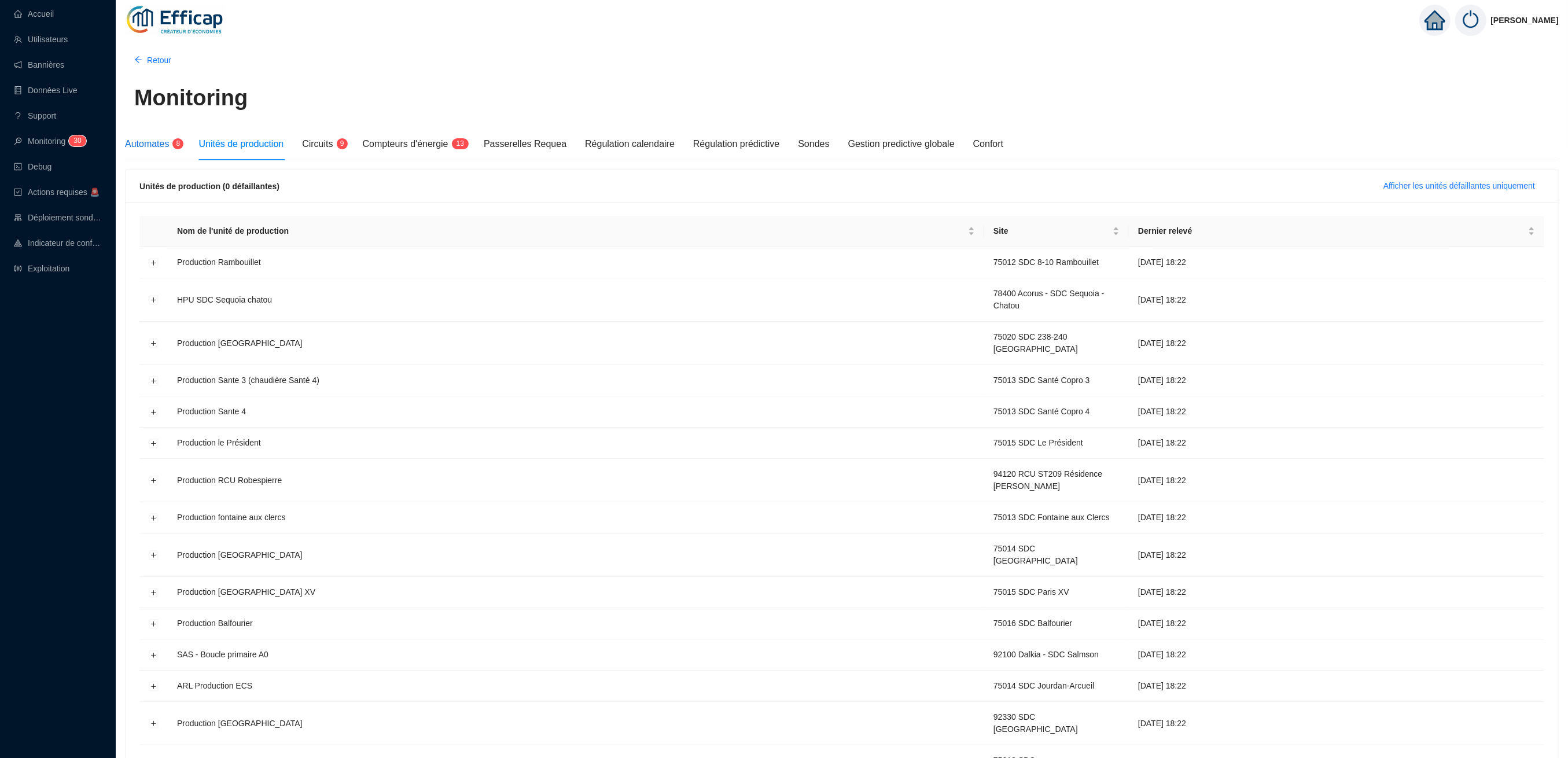
click at [150, 146] on span "Automates" at bounding box center [147, 143] width 44 height 10
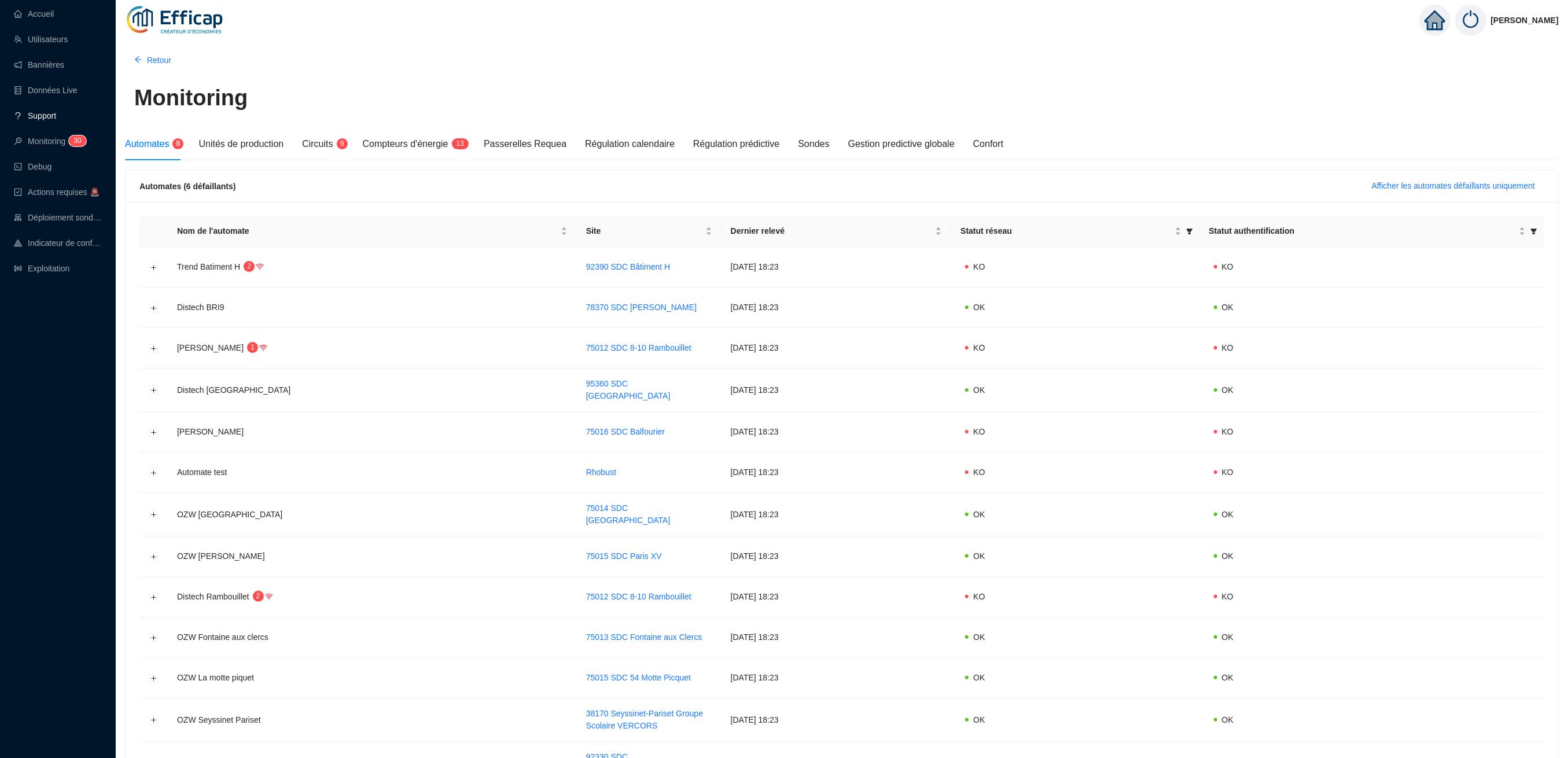
click at [35, 114] on link "Support" at bounding box center [35, 116] width 42 height 9
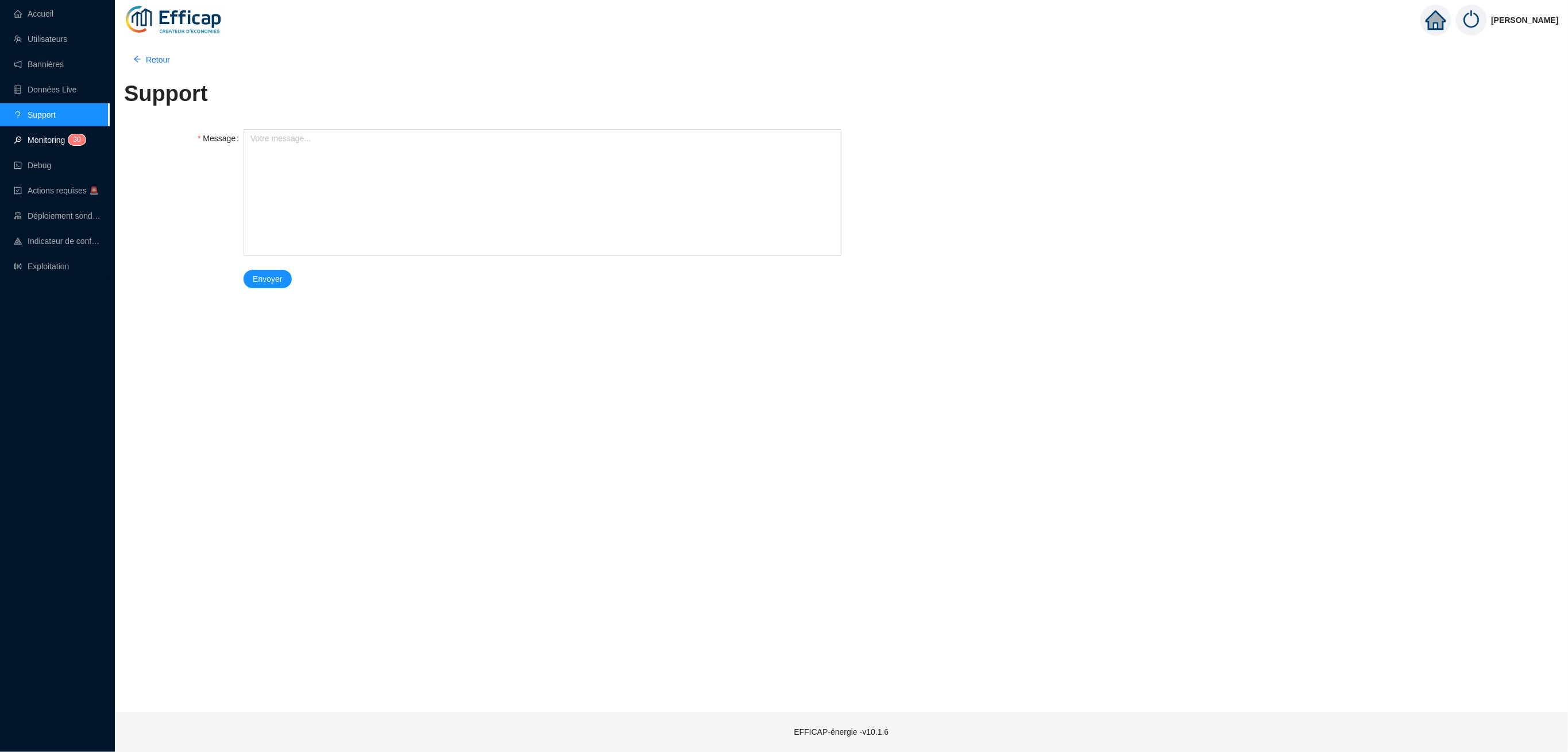
click at [36, 138] on link "Monitoring 3 0" at bounding box center [48, 140] width 68 height 9
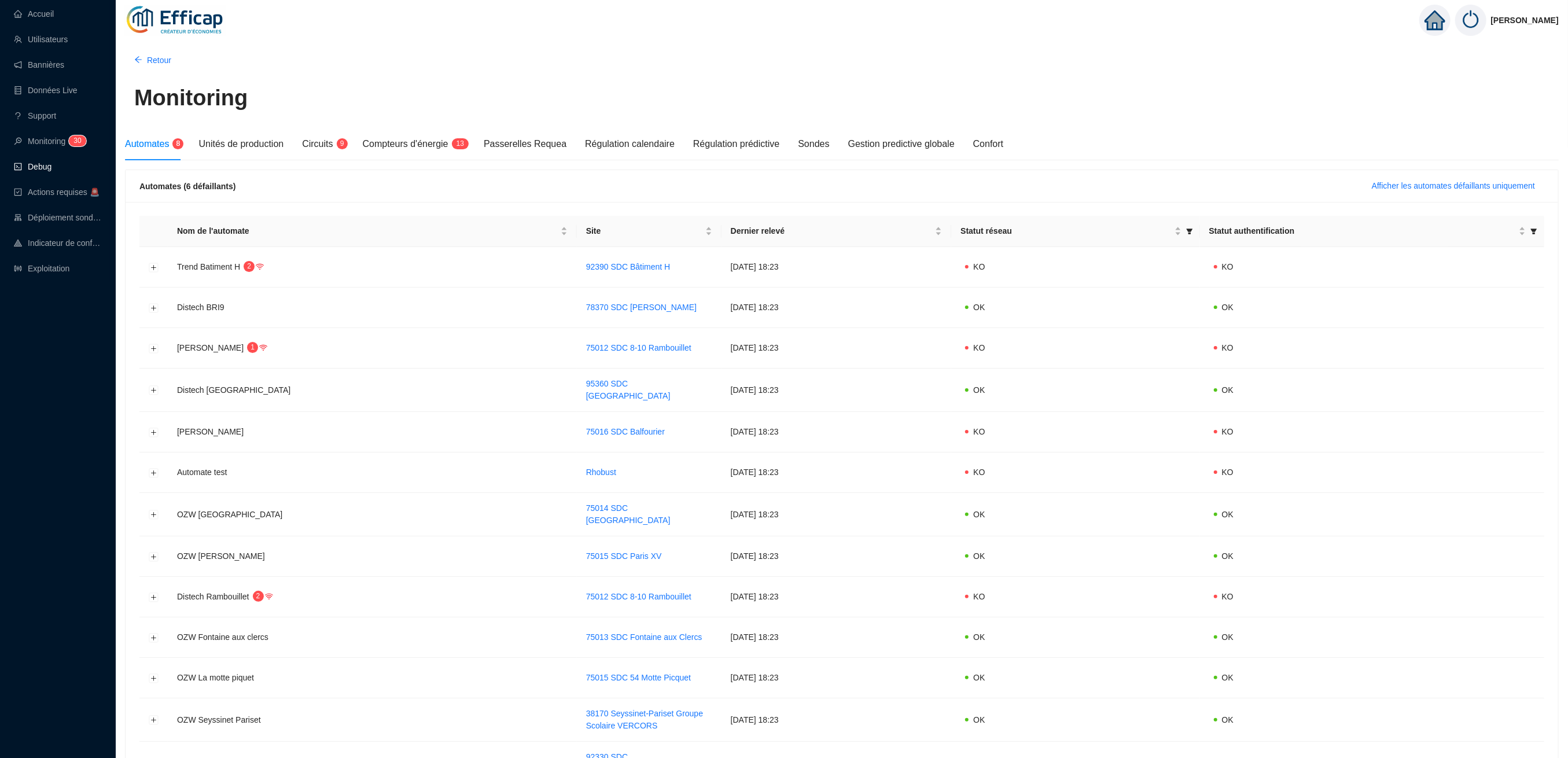
click at [36, 163] on link "Debug" at bounding box center [33, 166] width 38 height 9
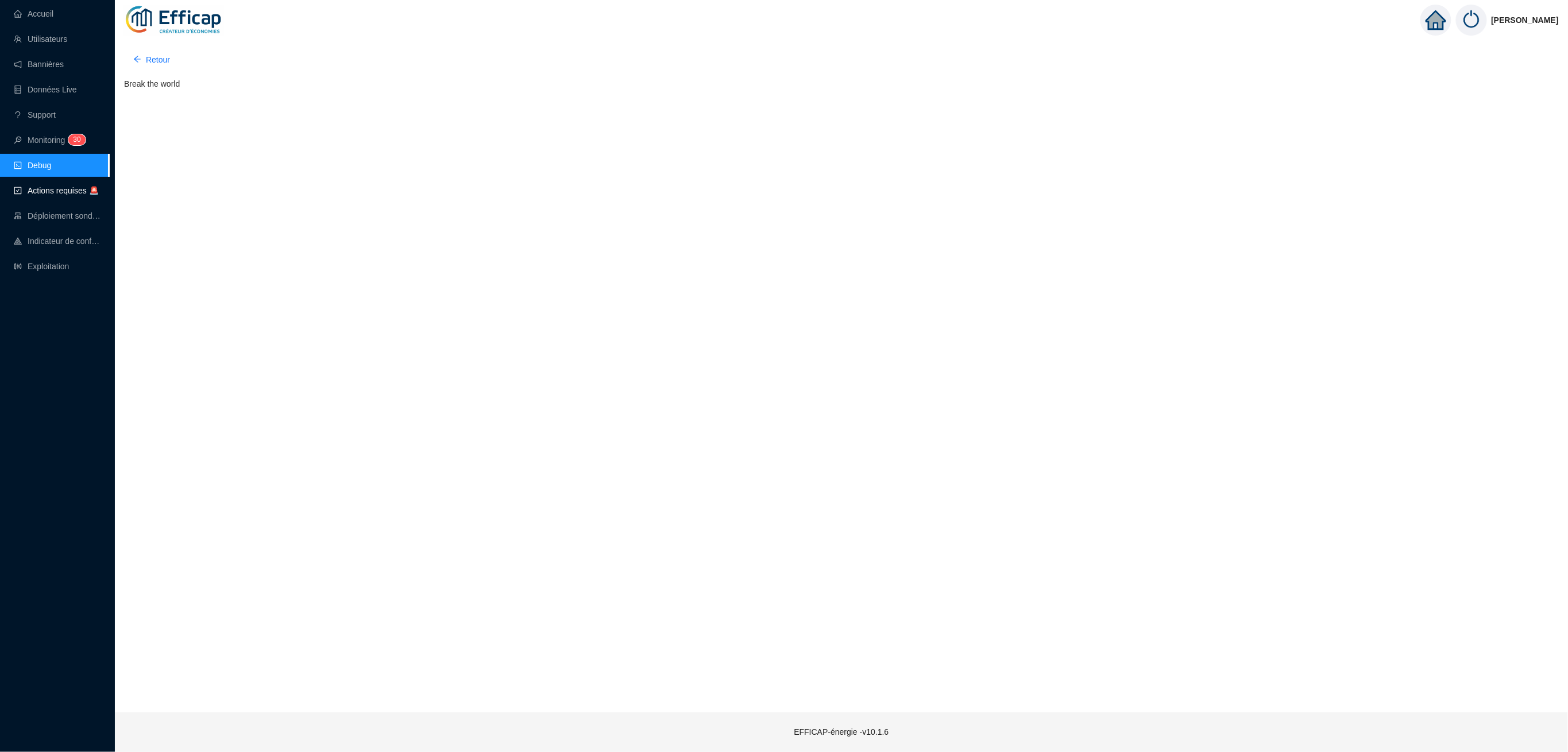
click at [41, 190] on span "Actions requises 🚨" at bounding box center [63, 190] width 71 height 9
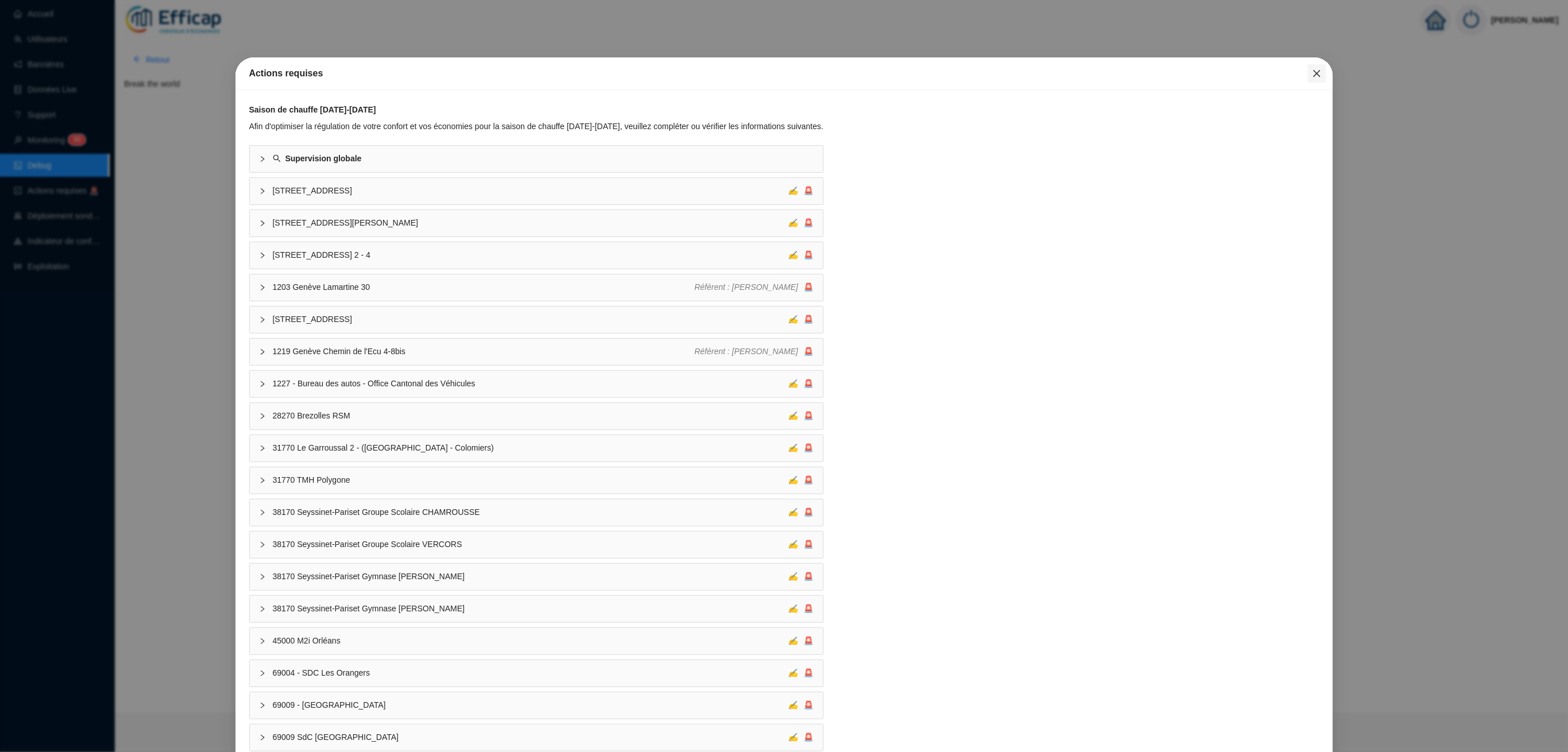
click at [1313, 76] on icon "close" at bounding box center [1317, 73] width 9 height 9
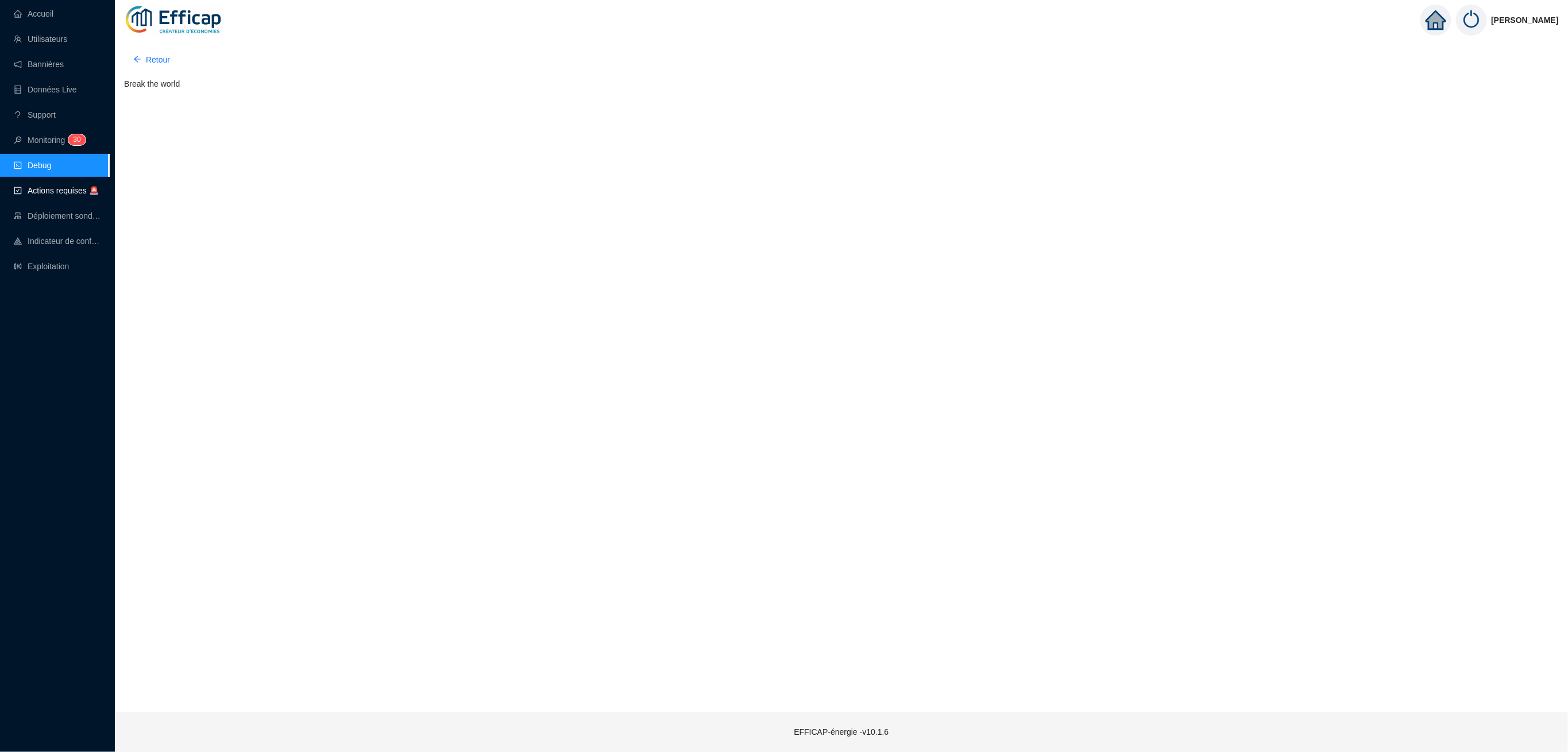
click at [50, 192] on span "Actions requises 🚨" at bounding box center [63, 190] width 71 height 9
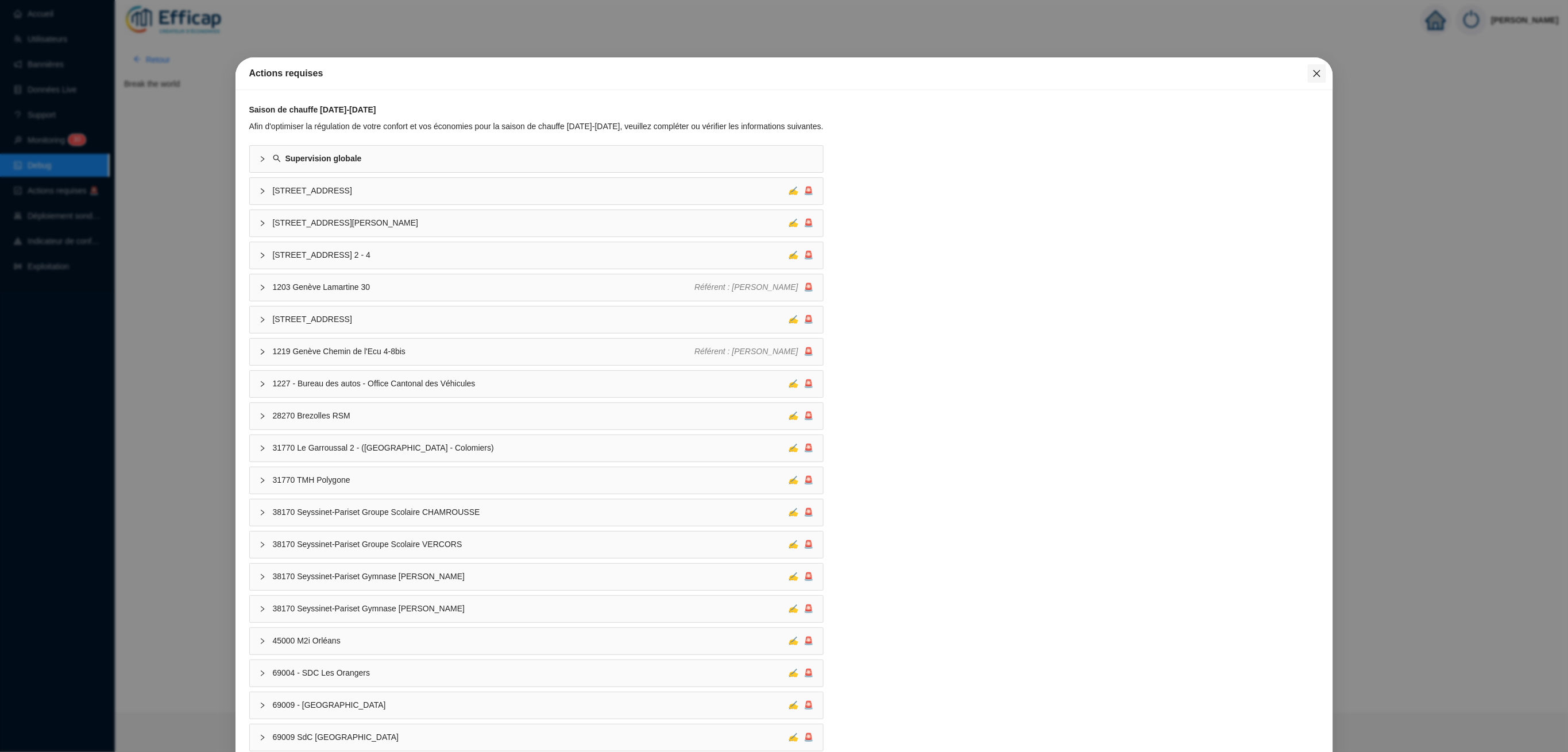
click at [1313, 74] on icon "close" at bounding box center [1317, 73] width 9 height 9
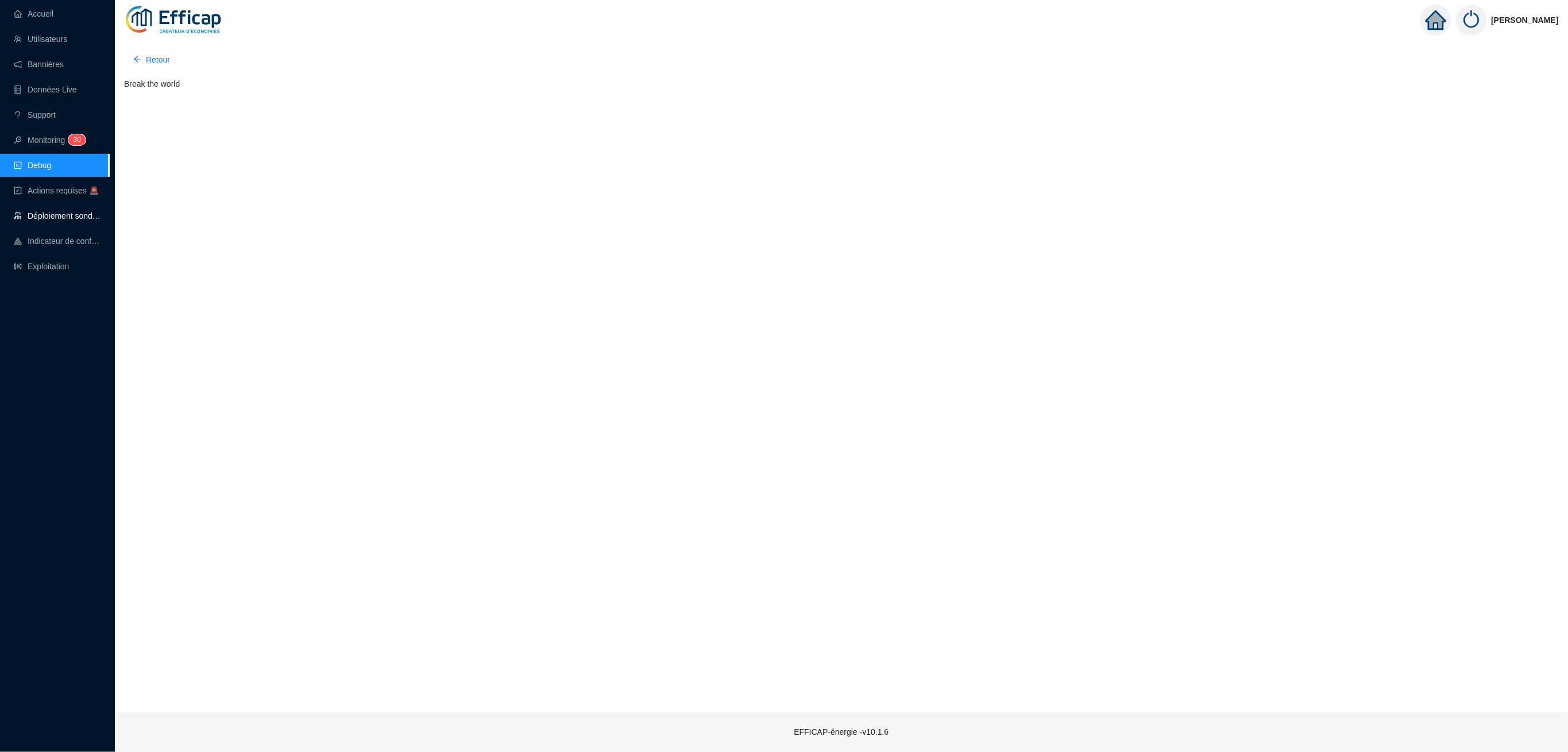
click at [46, 213] on link "Déploiement sondes" at bounding box center [57, 216] width 87 height 9
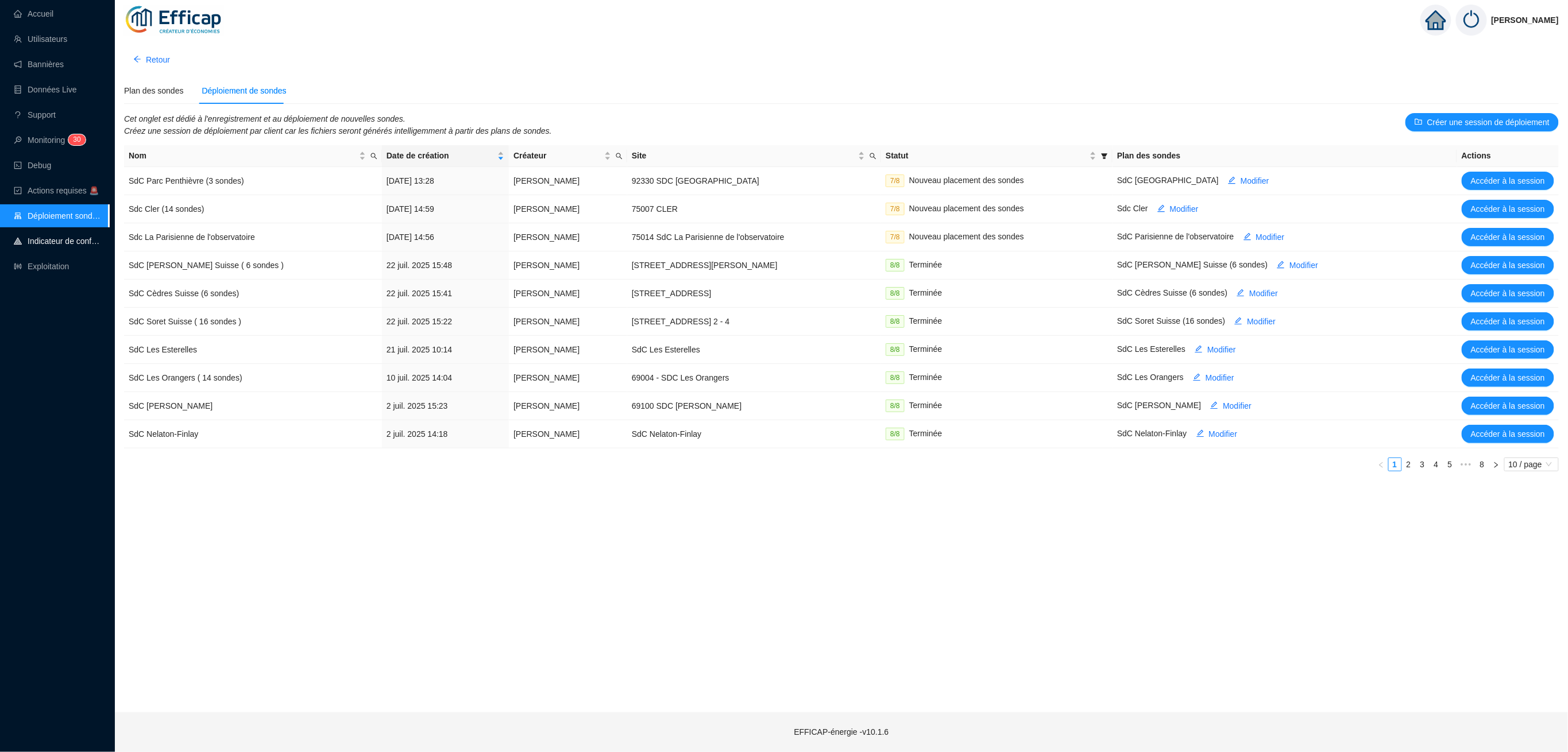
click at [48, 239] on link "Indicateur de confort" at bounding box center [57, 241] width 87 height 9
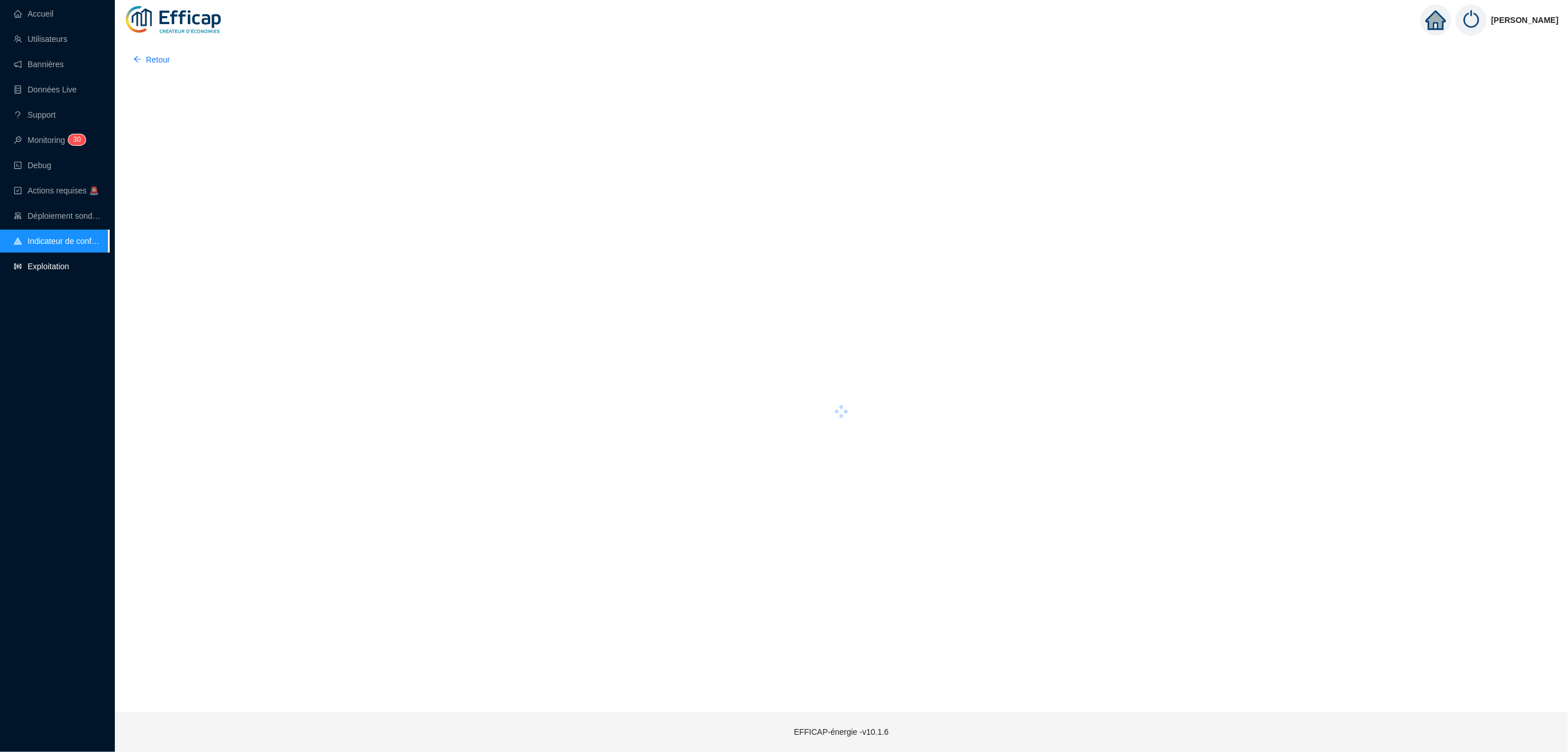
click at [50, 264] on link "Exploitation" at bounding box center [41, 266] width 55 height 9
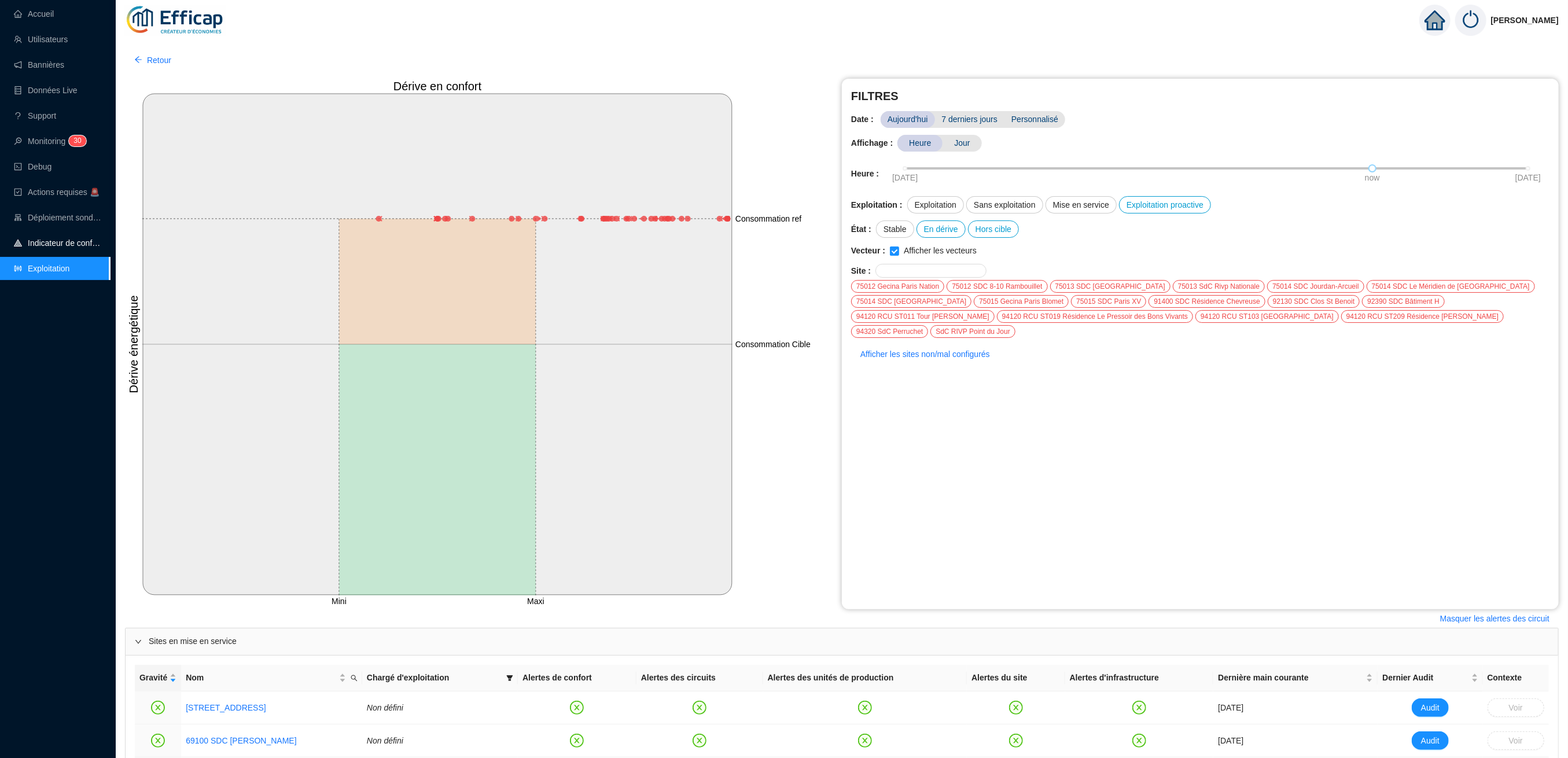
click at [50, 248] on link "Indicateur de confort" at bounding box center [58, 243] width 88 height 9
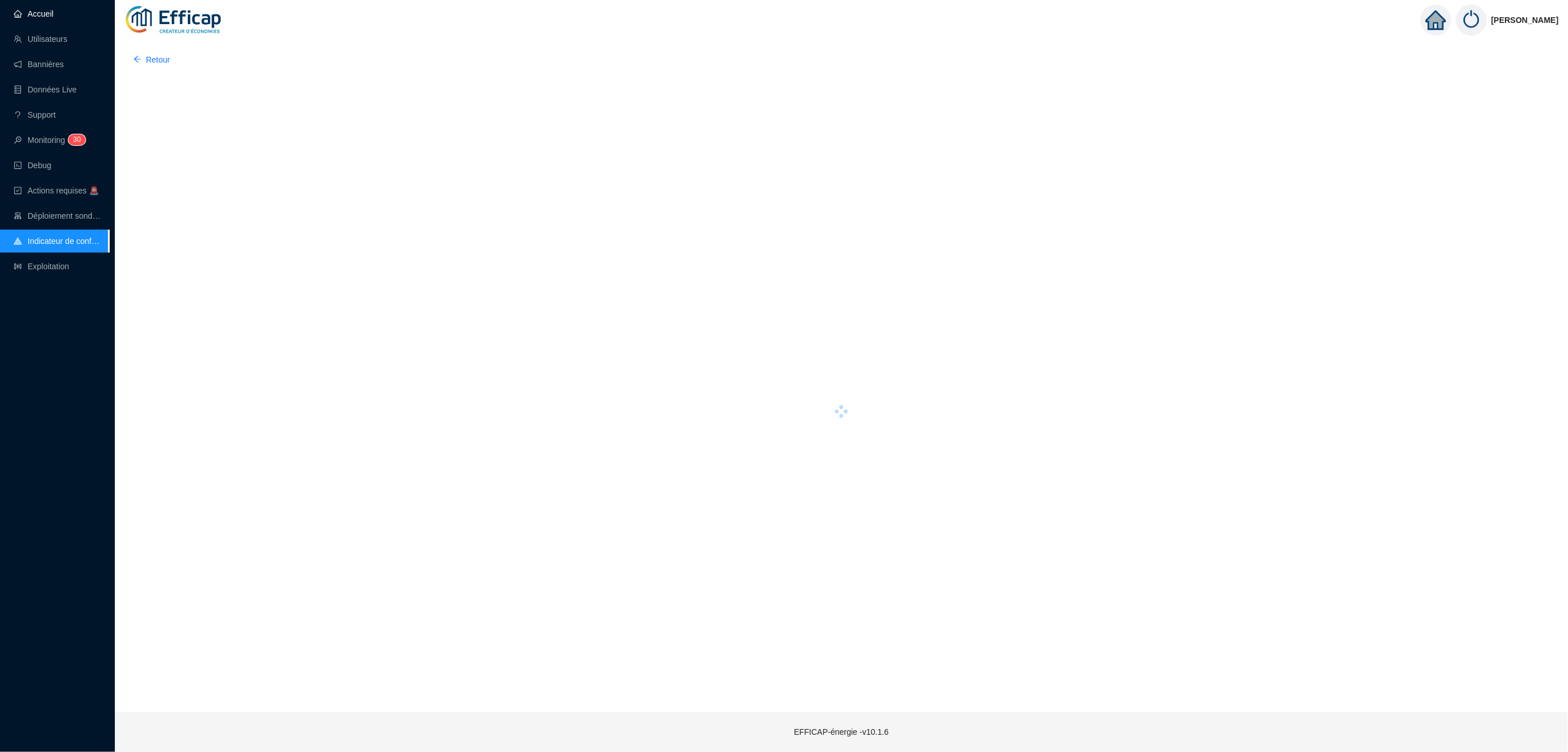
click at [42, 13] on link "Accueil" at bounding box center [34, 13] width 40 height 9
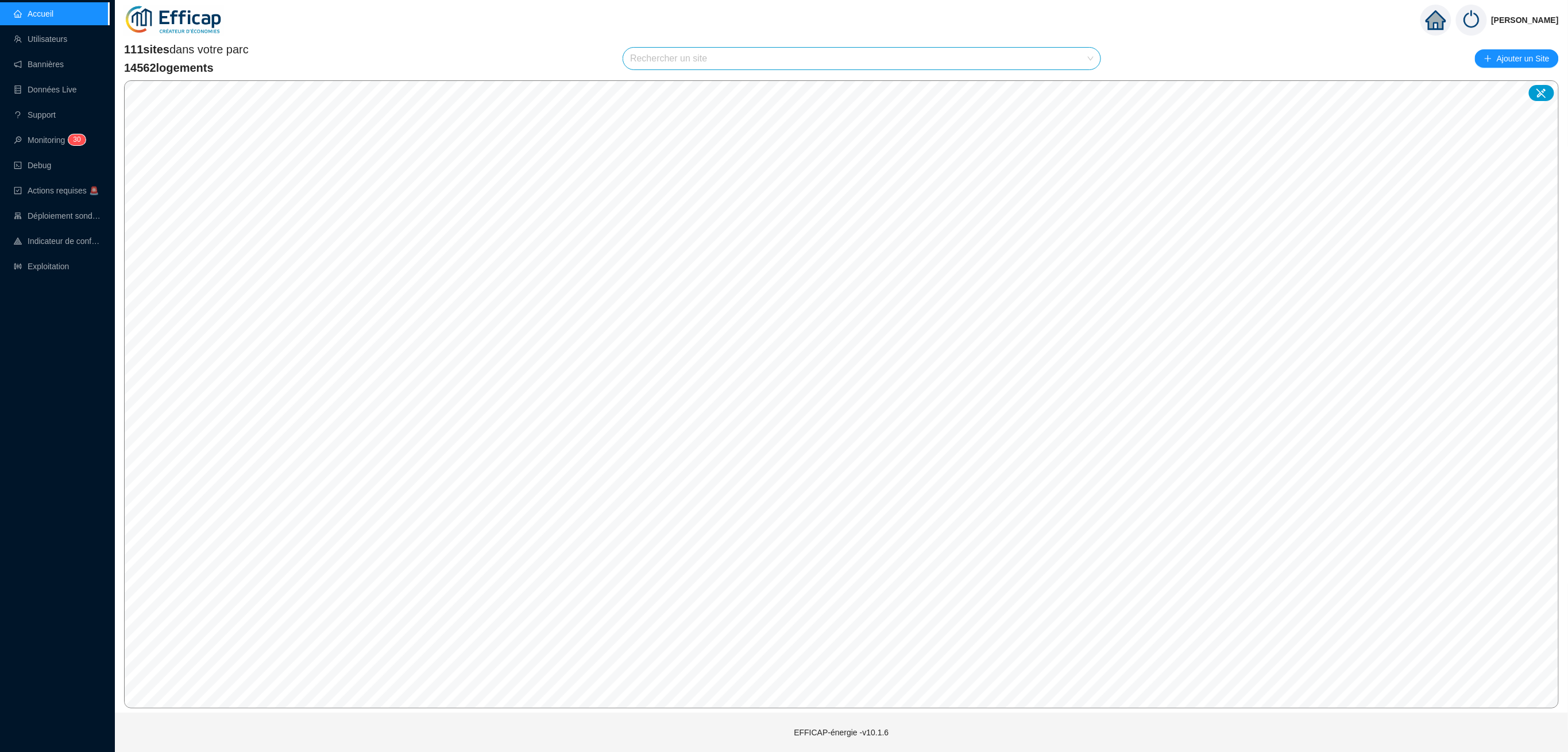
click at [732, 53] on input "search" at bounding box center [856, 59] width 453 height 22
type input "allée"
click at [896, 58] on input "search" at bounding box center [856, 59] width 453 height 22
type input "allée"
click at [1040, 57] on span "75019 SDC Allée de Fontainebleau 16-18" at bounding box center [862, 59] width 464 height 22
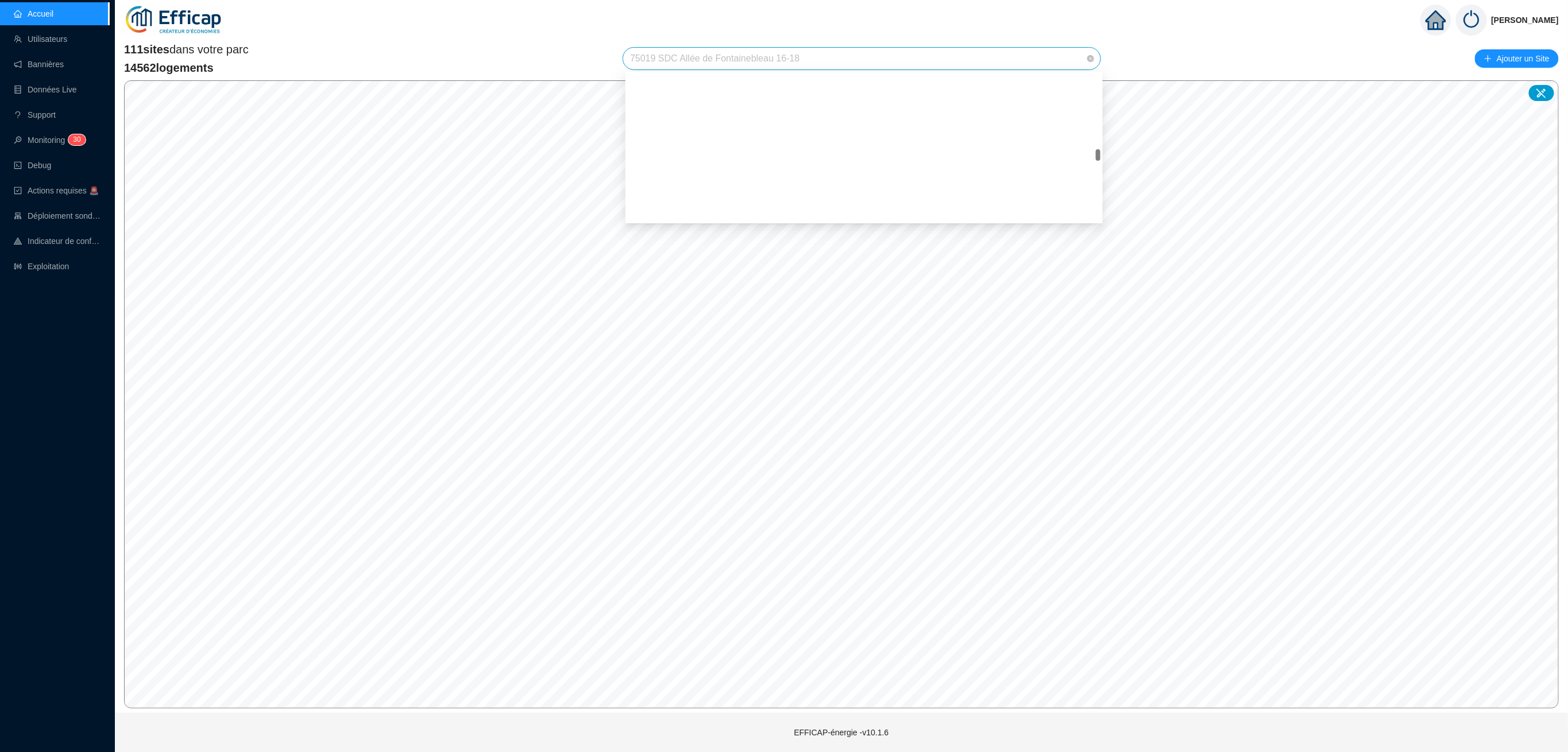
scroll to position [1132, 0]
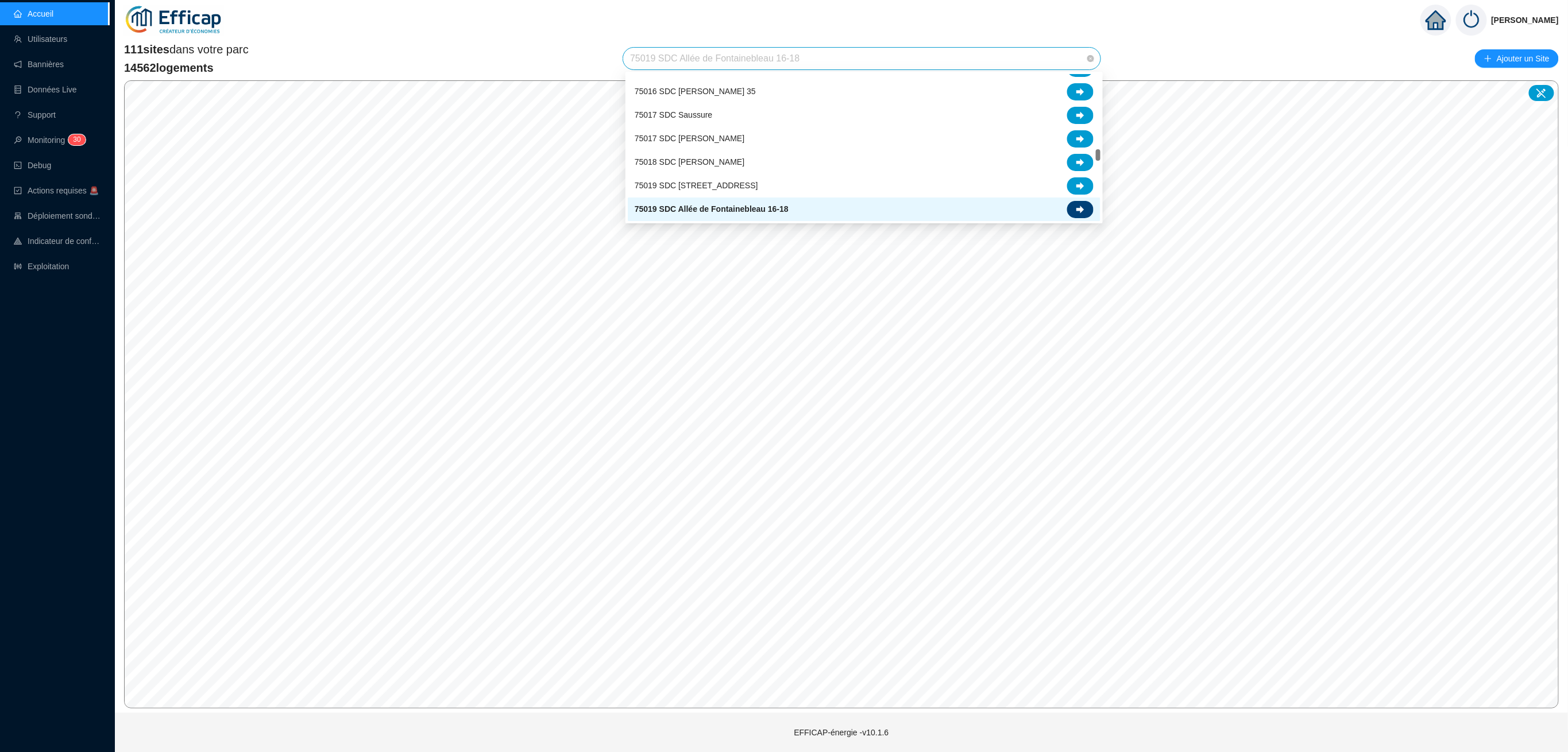
click at [1086, 204] on div at bounding box center [1080, 209] width 26 height 17
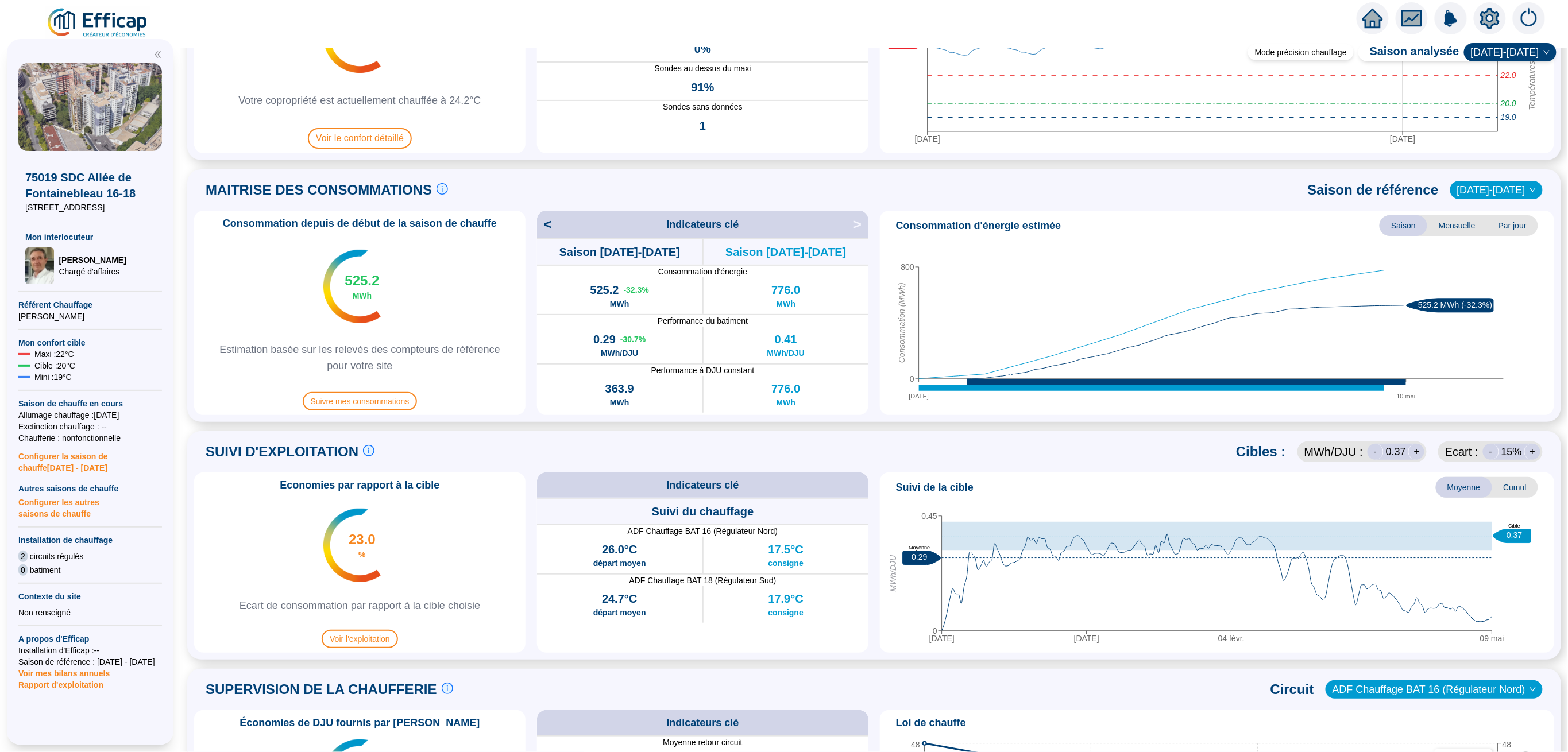
scroll to position [306, 0]
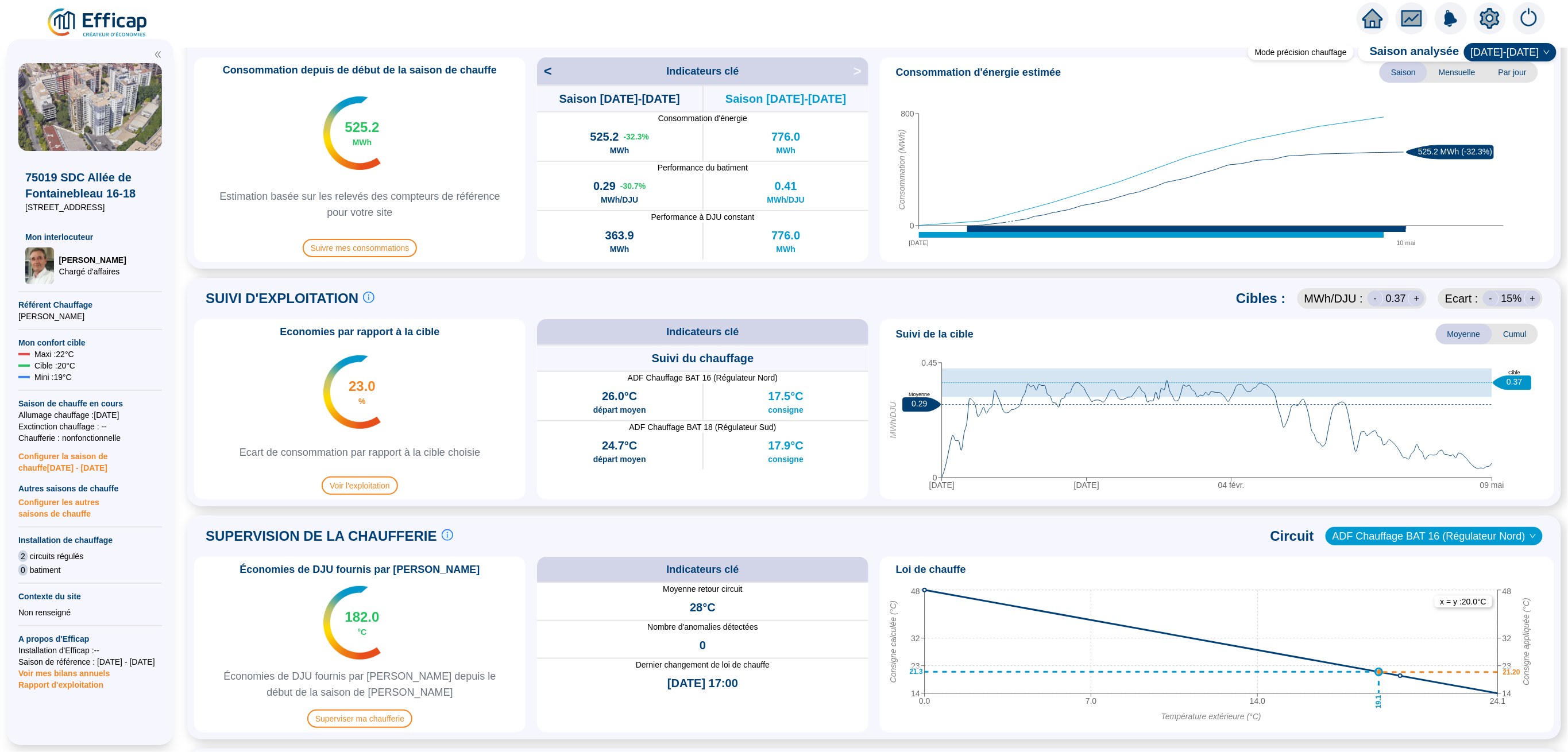
click at [1353, 532] on span "ADF Chauffage BAT 16 (Régulateur Nord)" at bounding box center [1434, 536] width 203 height 17
click at [1147, 548] on div "SUPERVISION DE LA CHAUFFERIE Suivre les paramètres en chaufferie en direct c'es…" at bounding box center [874, 536] width 1360 height 27
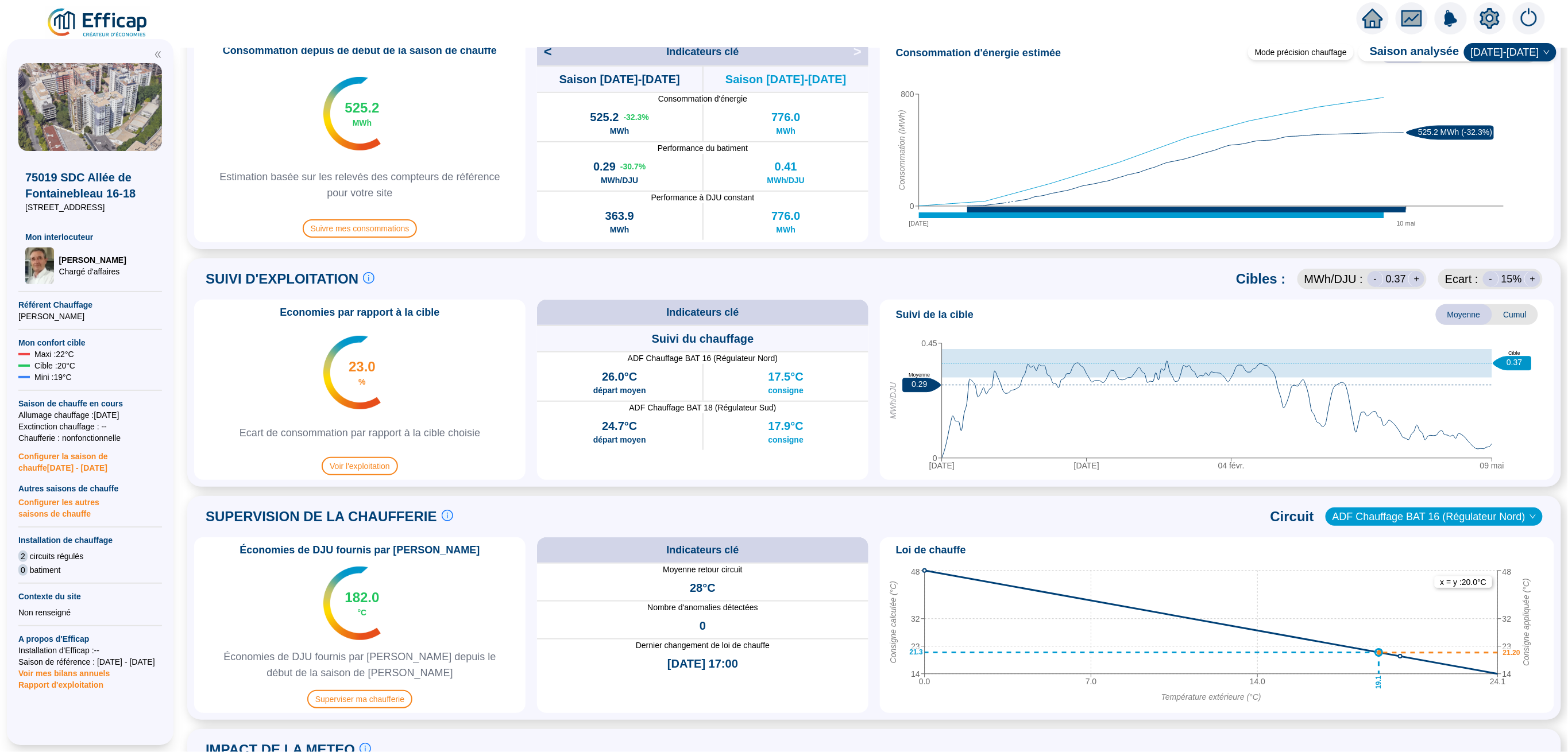
scroll to position [382, 0]
